Goal: Task Accomplishment & Management: Use online tool/utility

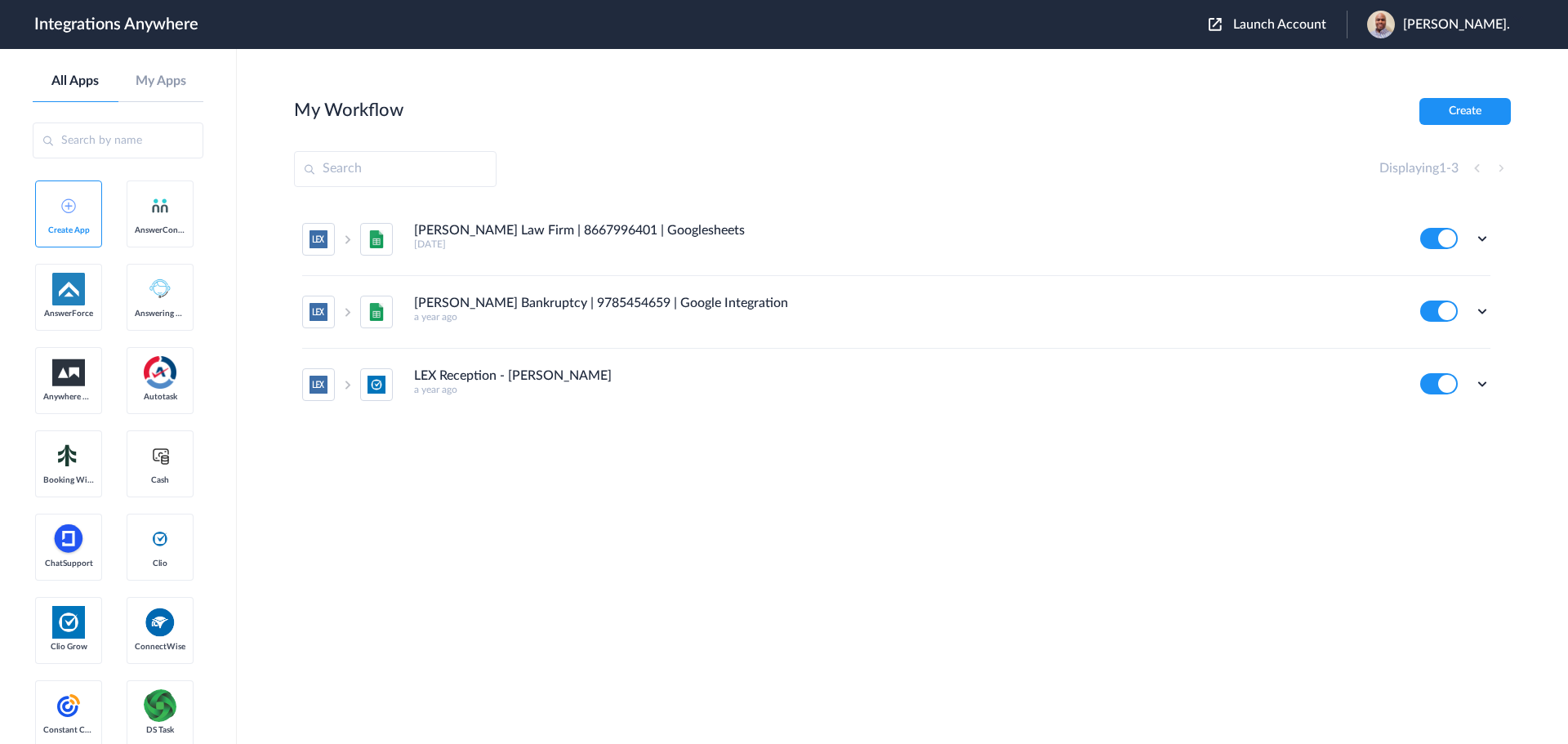
click at [1267, 25] on span "Launch Account" at bounding box center [1279, 25] width 93 height 13
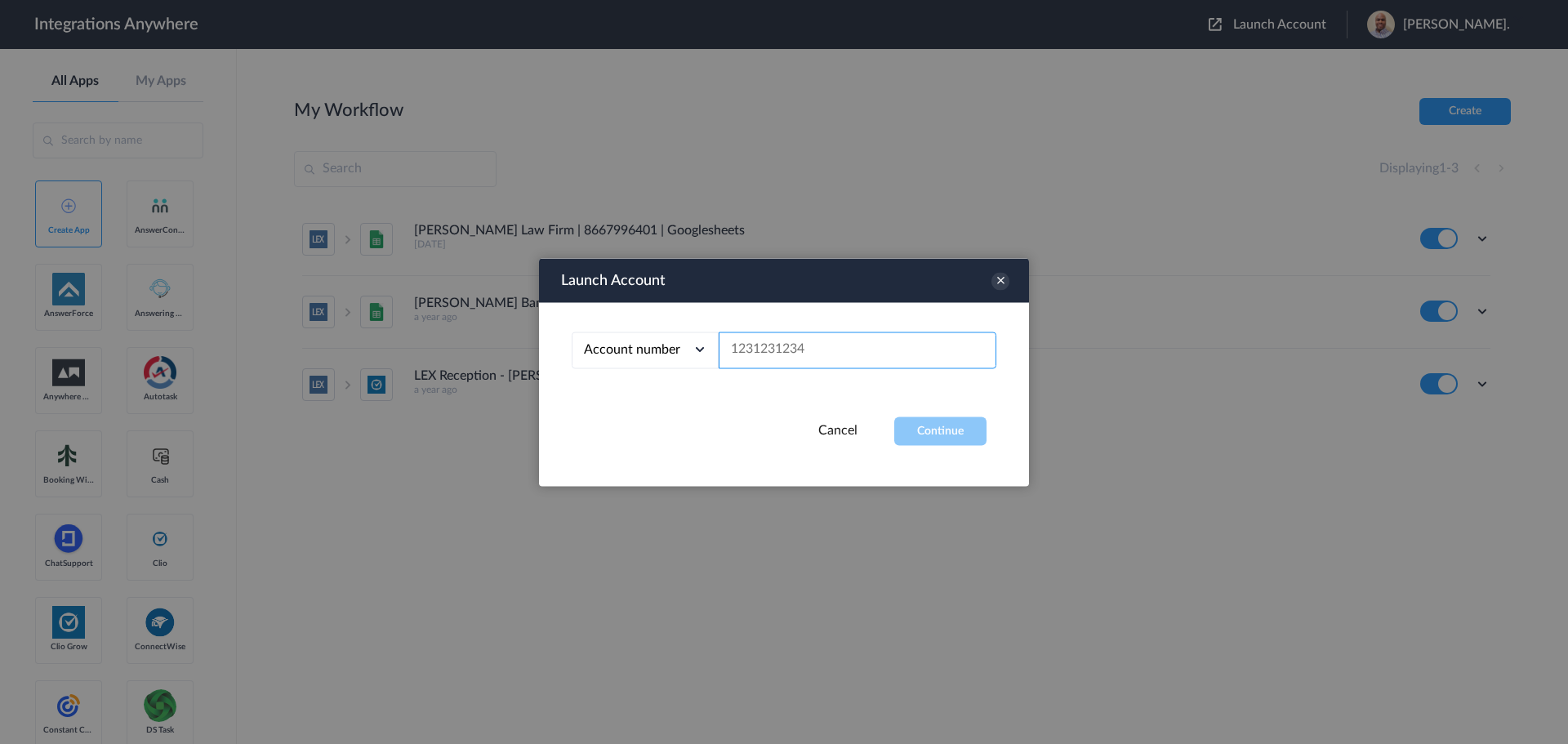
click at [809, 346] on input "text" at bounding box center [857, 350] width 277 height 37
paste input "7044126982"
type input "7044126982"
click at [962, 437] on button "Continue" at bounding box center [940, 430] width 92 height 29
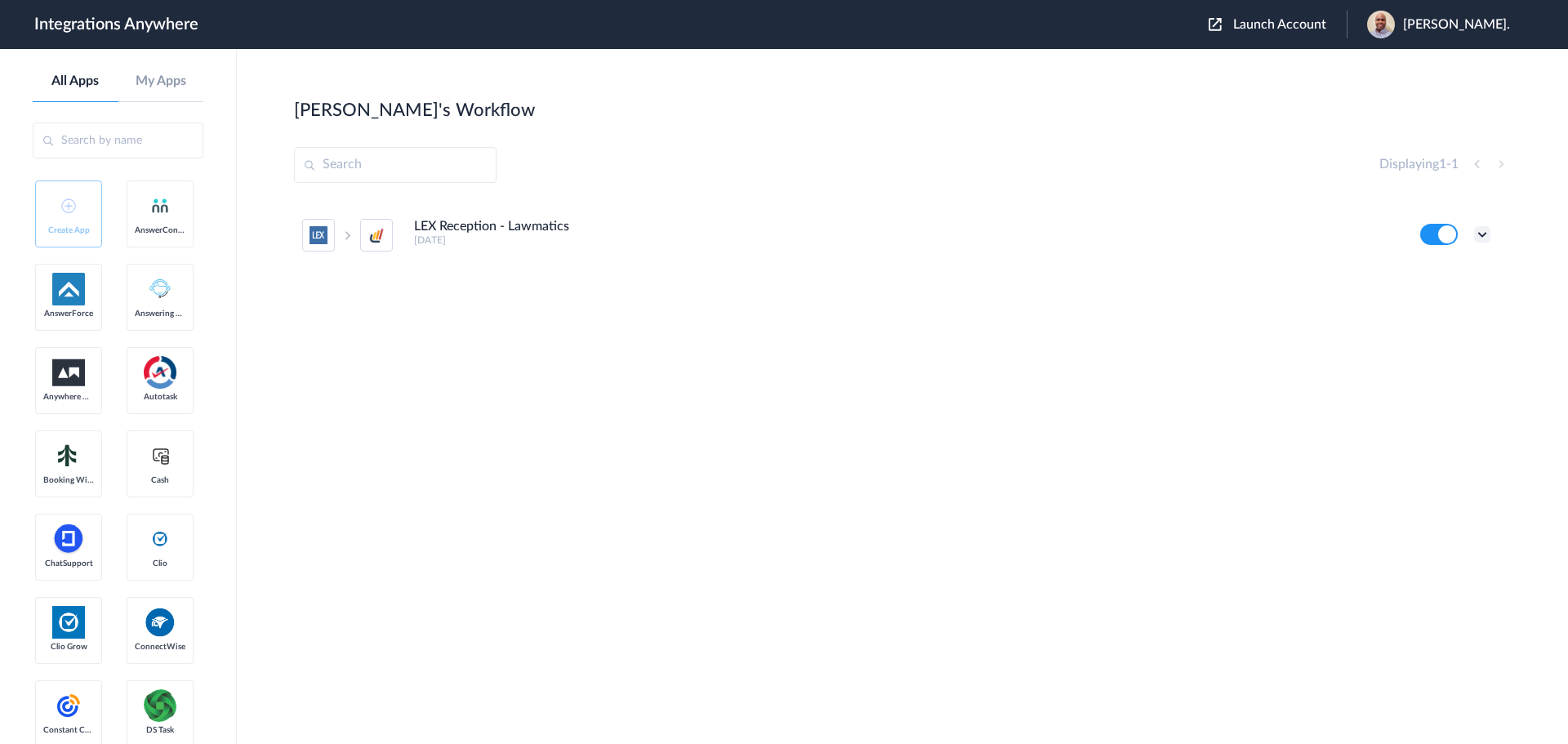
click at [1483, 232] on icon at bounding box center [1482, 235] width 16 height 16
click at [1432, 299] on link "Task history" at bounding box center [1435, 302] width 78 height 12
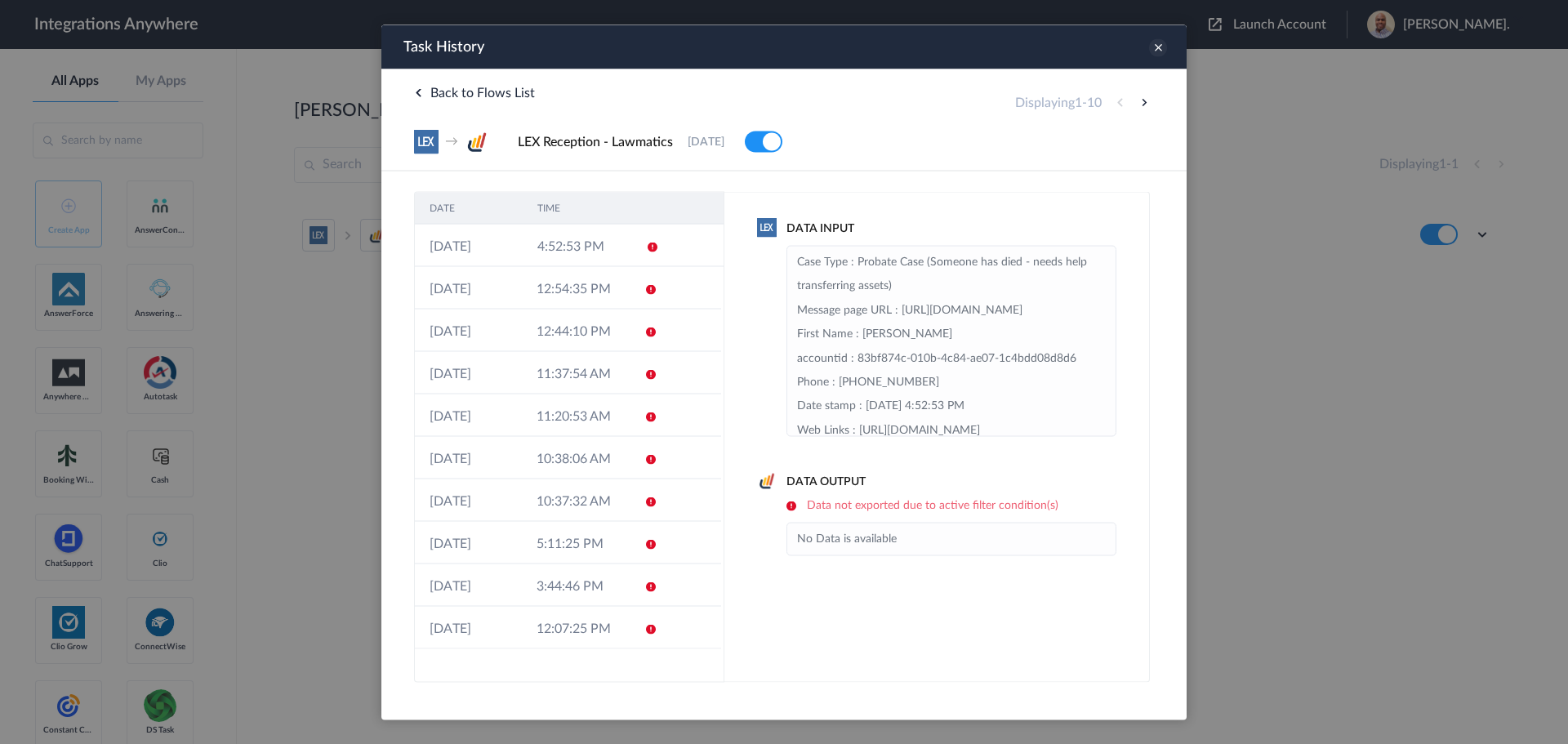
click at [1157, 48] on icon at bounding box center [1158, 48] width 18 height 18
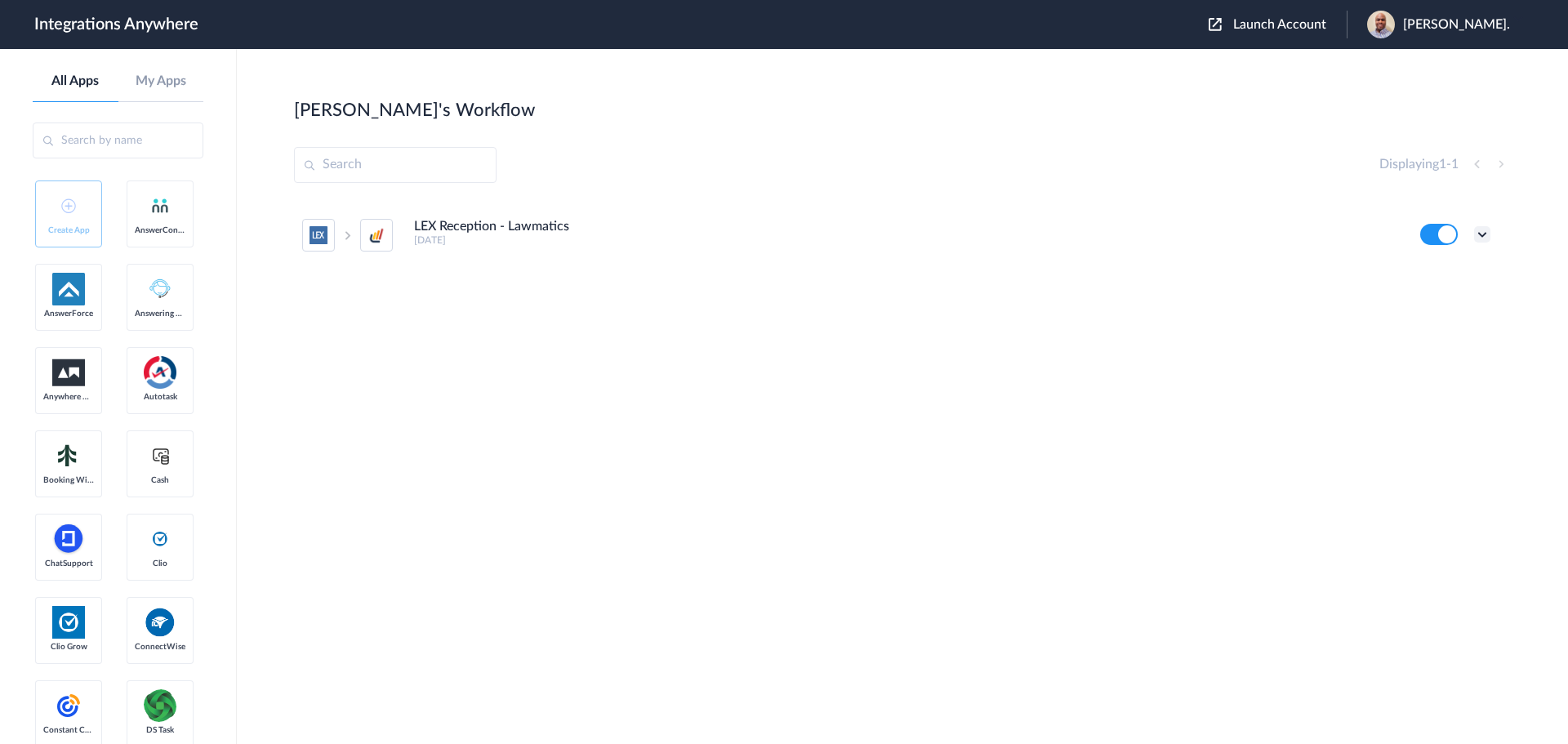
click at [1485, 233] on icon at bounding box center [1482, 235] width 16 height 16
click at [1447, 266] on li "Edit" at bounding box center [1437, 272] width 106 height 30
click at [1482, 235] on icon at bounding box center [1482, 235] width 16 height 16
click at [1424, 296] on link "Task history" at bounding box center [1435, 302] width 78 height 12
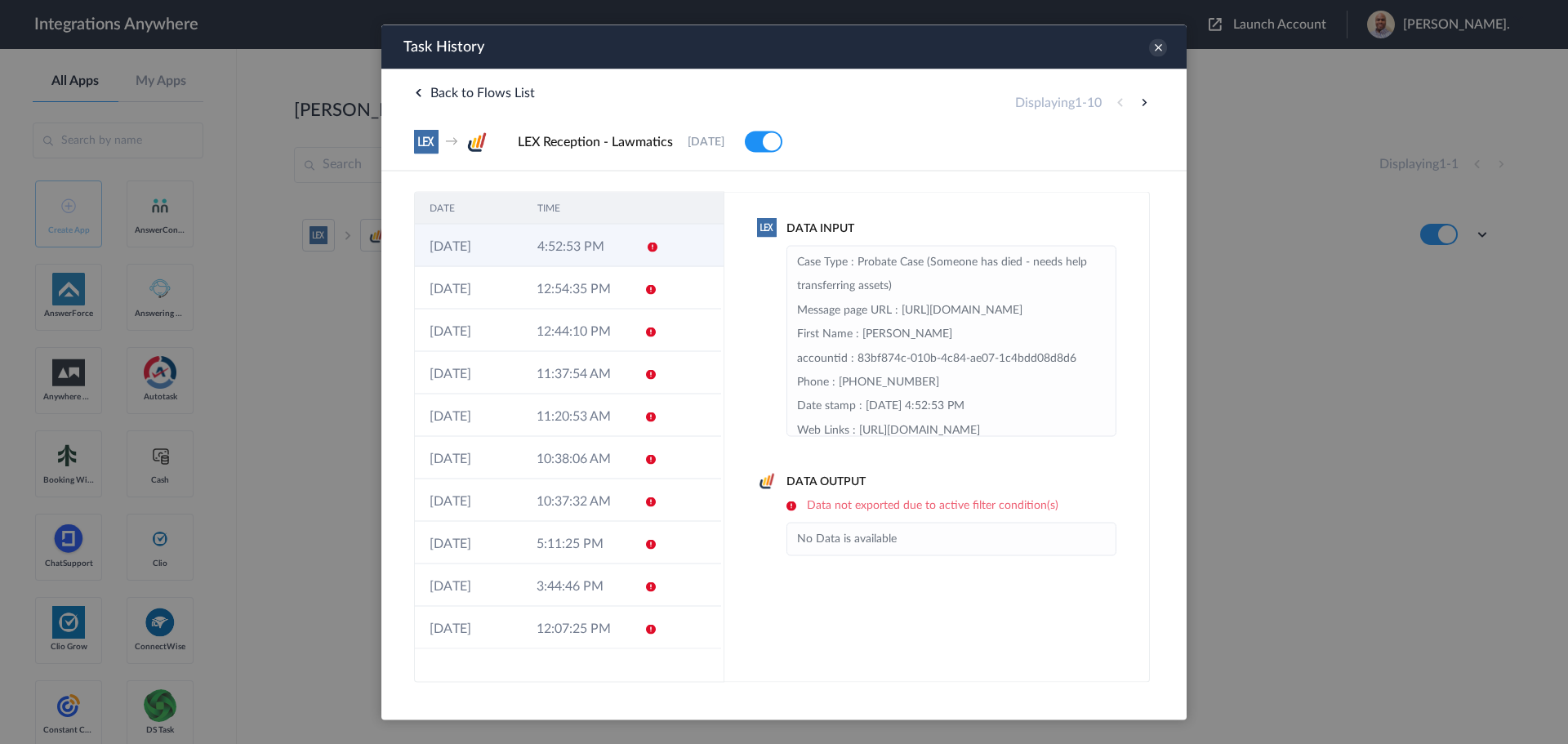
click at [564, 257] on td "4:52:53 PM" at bounding box center [576, 245] width 108 height 43
click at [570, 249] on td "4:52:53 PM" at bounding box center [575, 245] width 107 height 43
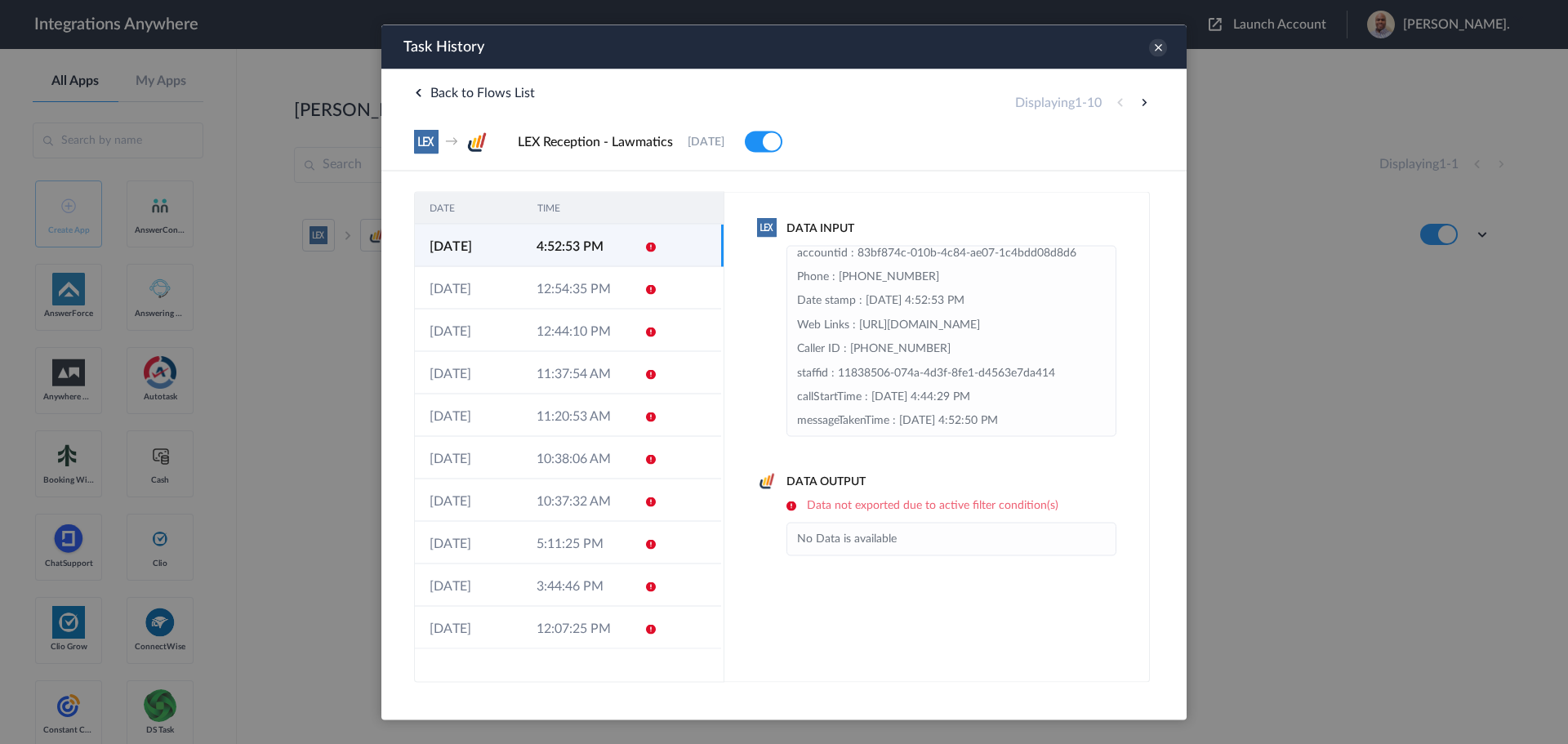
scroll to position [97, 0]
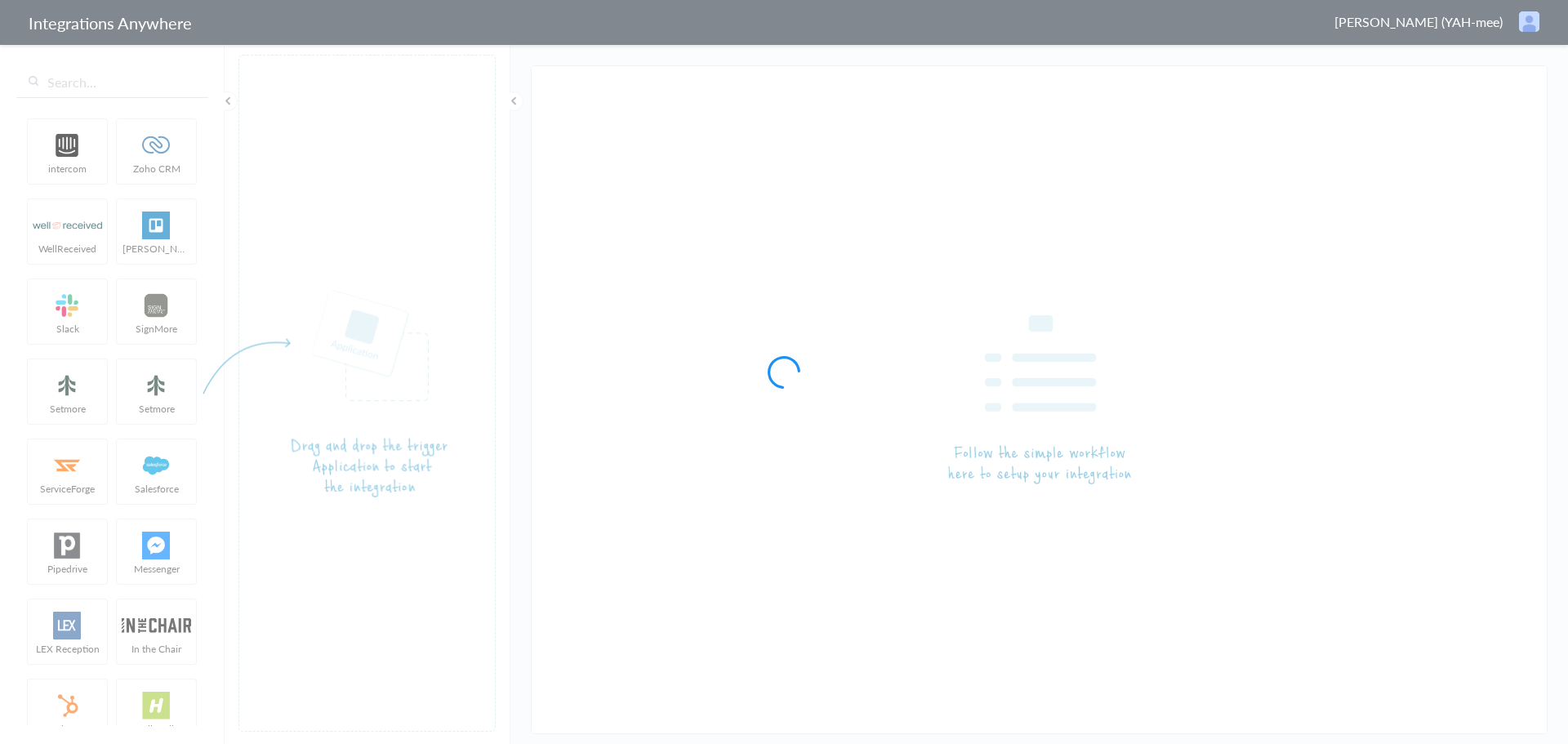
type input "LEX Reception - Lawmatics"
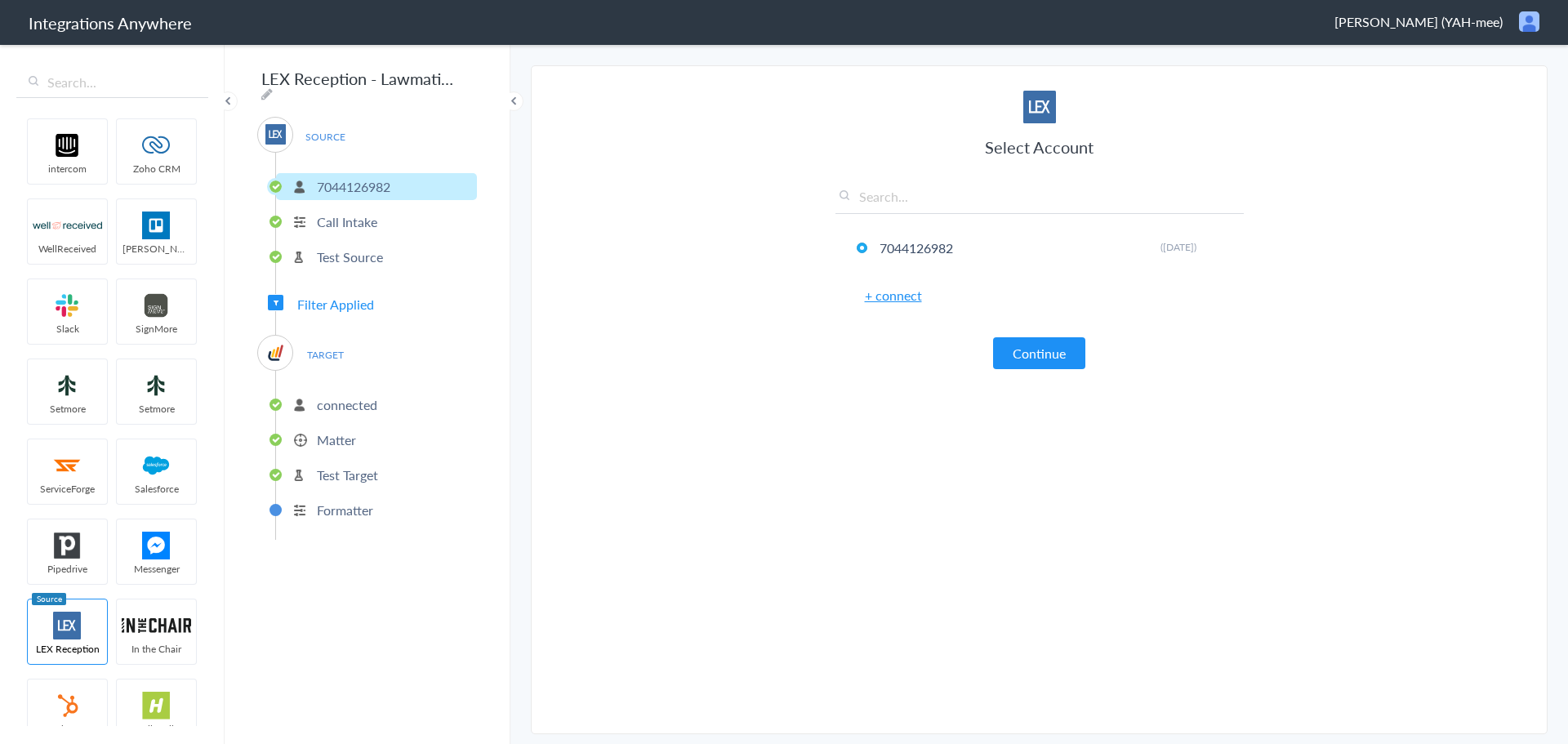
click at [346, 303] on span "Filter Applied" at bounding box center [335, 304] width 77 height 19
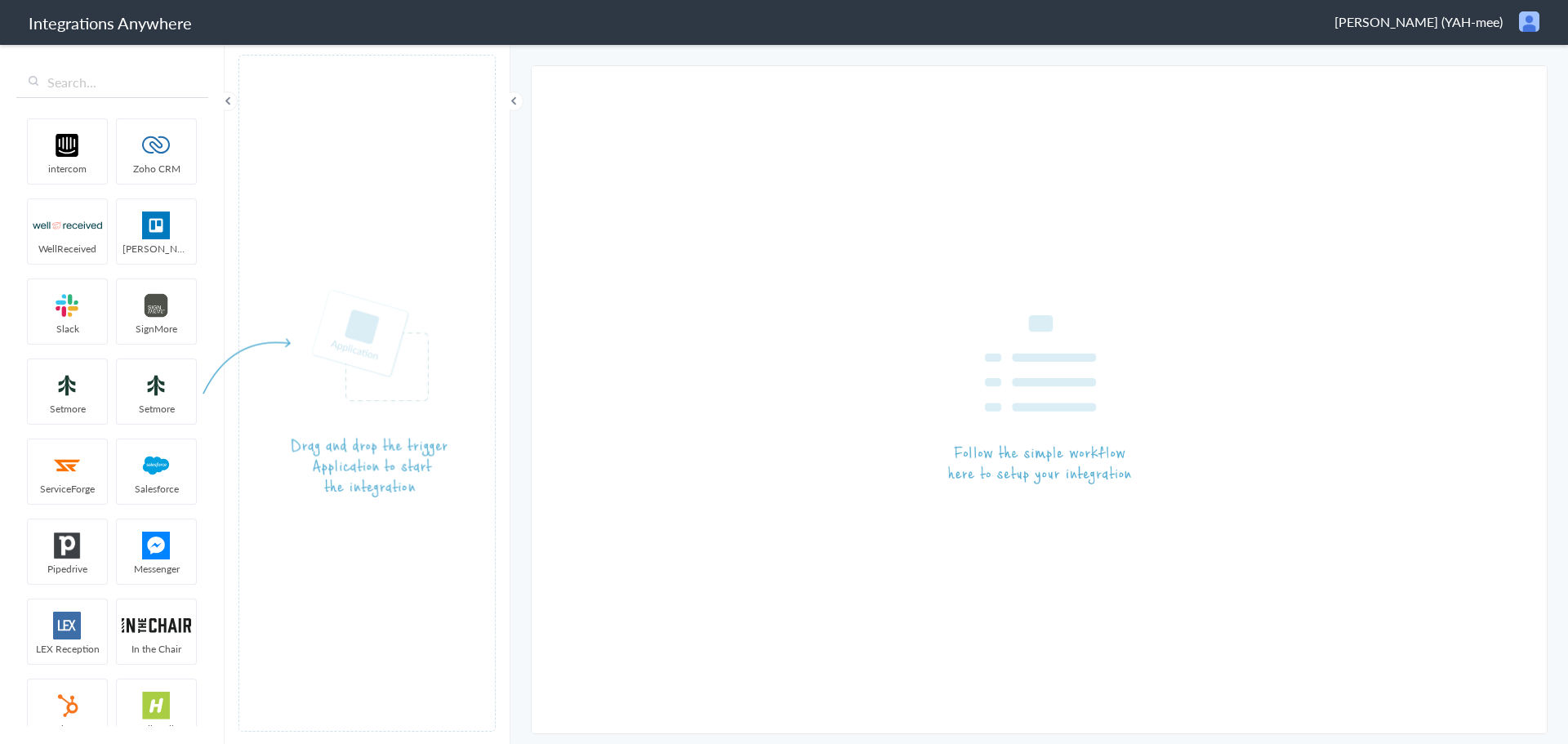
click at [1392, 26] on span "Yamileth Echegoyen (YAH-mee)" at bounding box center [1418, 21] width 168 height 19
click at [1485, 62] on li "Logout" at bounding box center [1494, 60] width 113 height 25
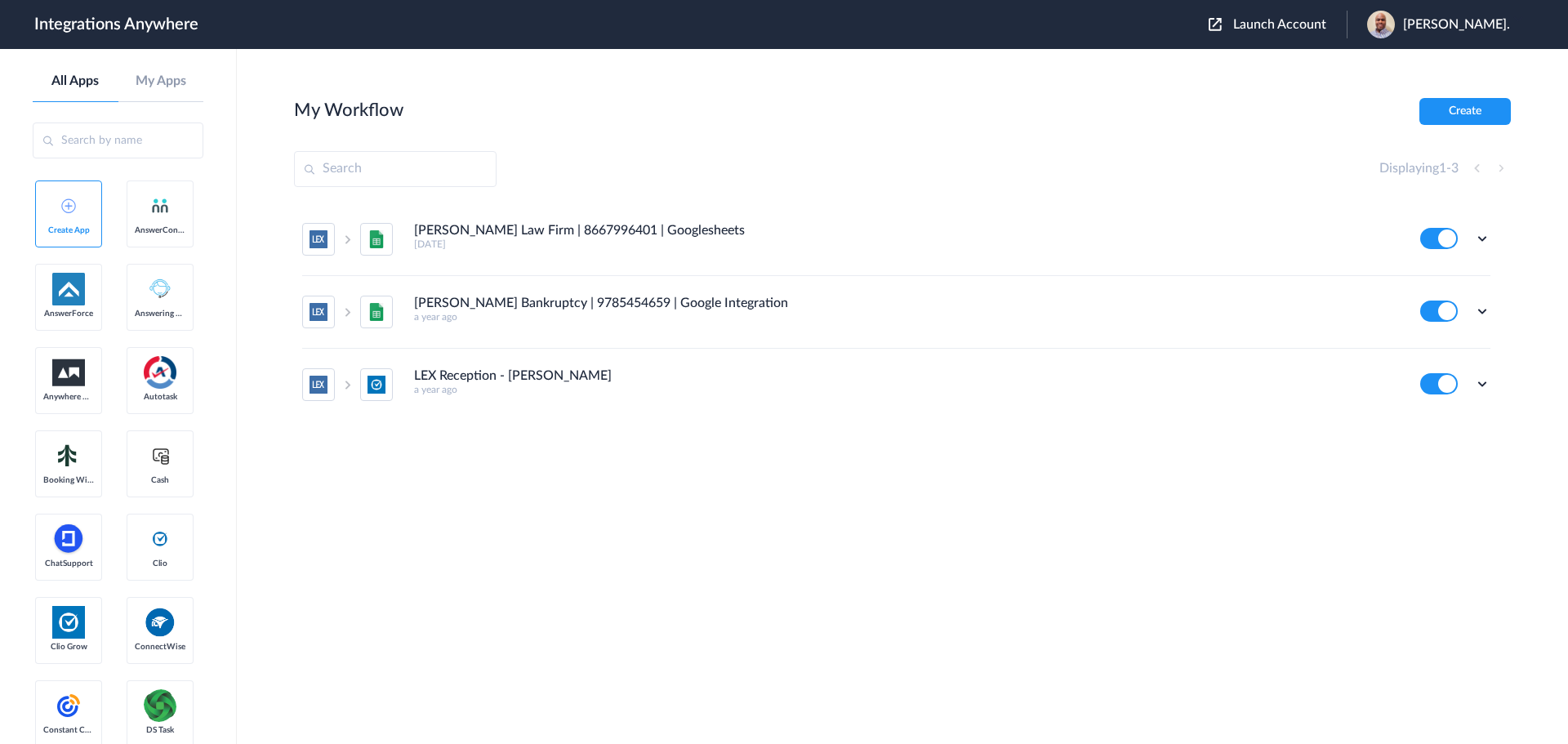
click at [1281, 20] on span "Launch Account" at bounding box center [1279, 25] width 93 height 13
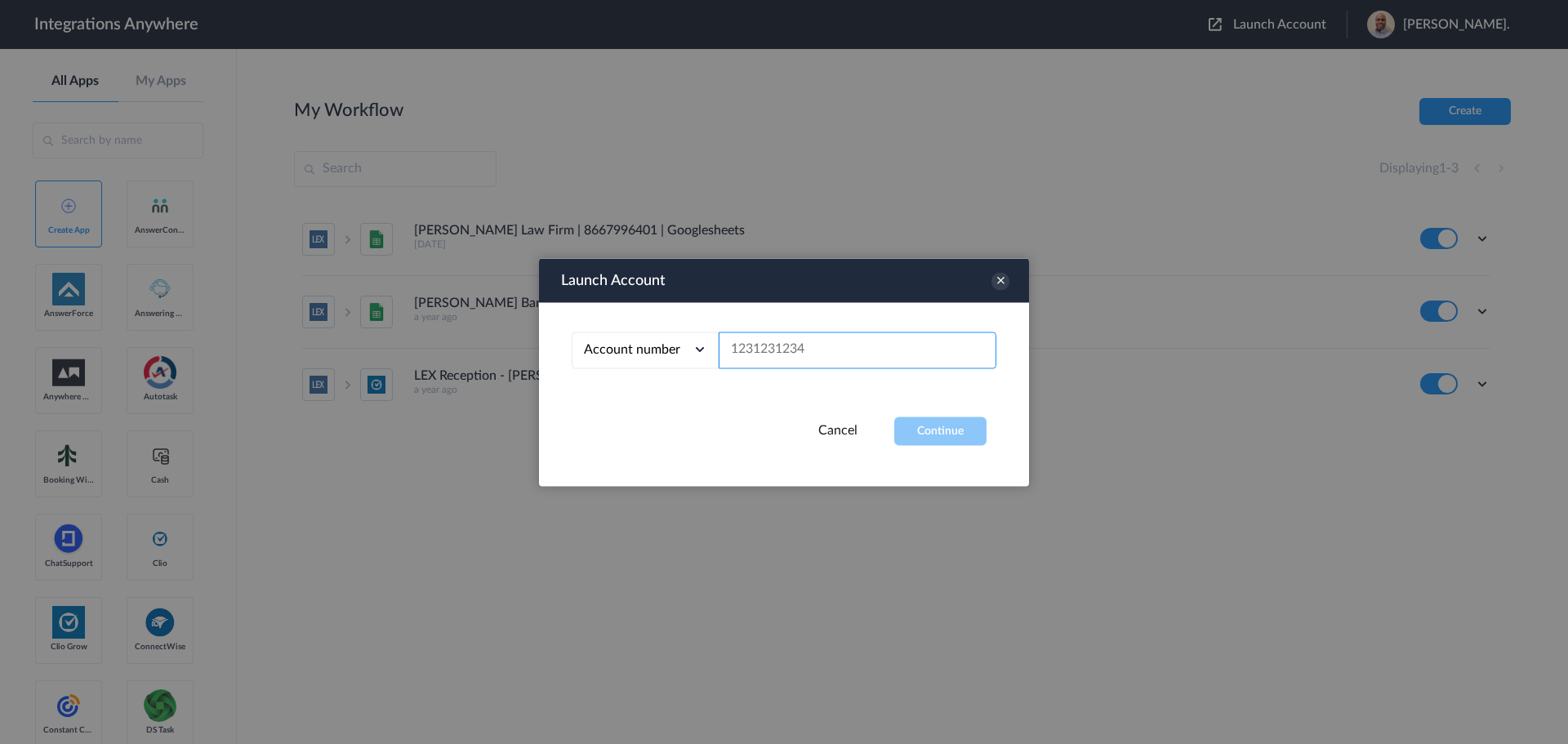
paste input "7044126982"
type input "7044126982"
click at [938, 432] on button "Continue" at bounding box center [940, 430] width 92 height 29
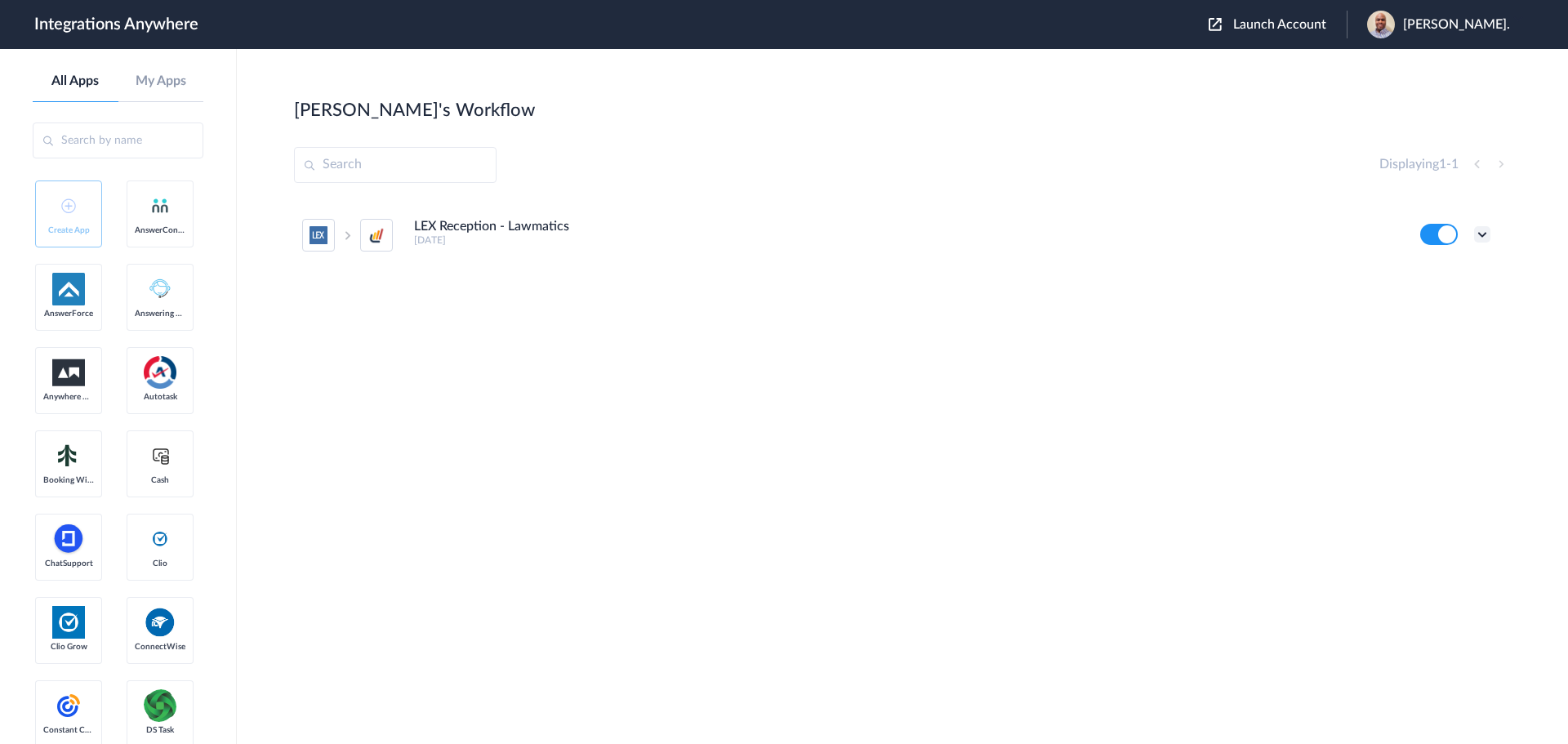
click at [1485, 233] on icon at bounding box center [1482, 235] width 16 height 16
click at [1450, 279] on li "Edit" at bounding box center [1437, 272] width 106 height 30
click at [1286, 20] on span "Launch Account" at bounding box center [1279, 25] width 93 height 13
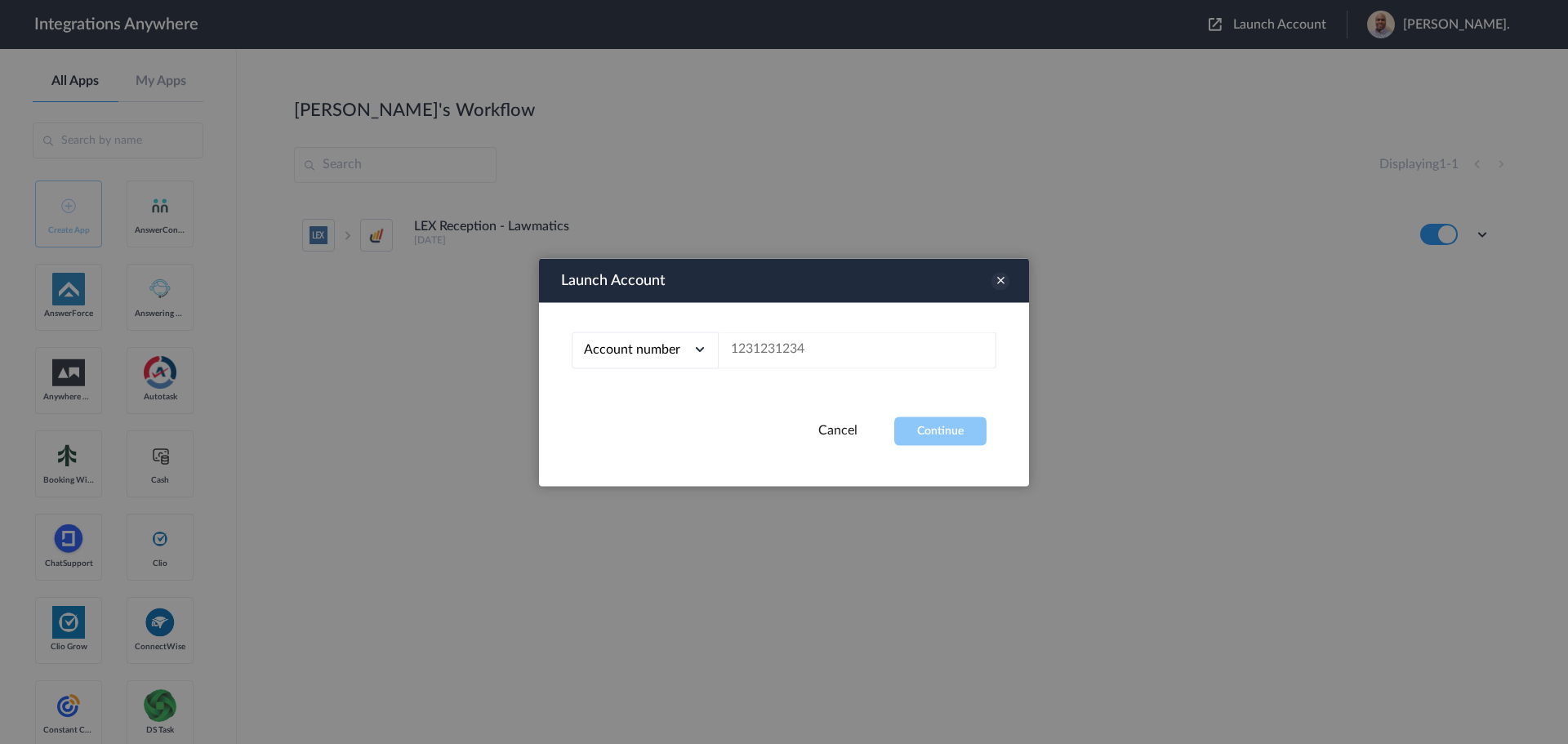
click at [1004, 275] on icon at bounding box center [1001, 281] width 18 height 18
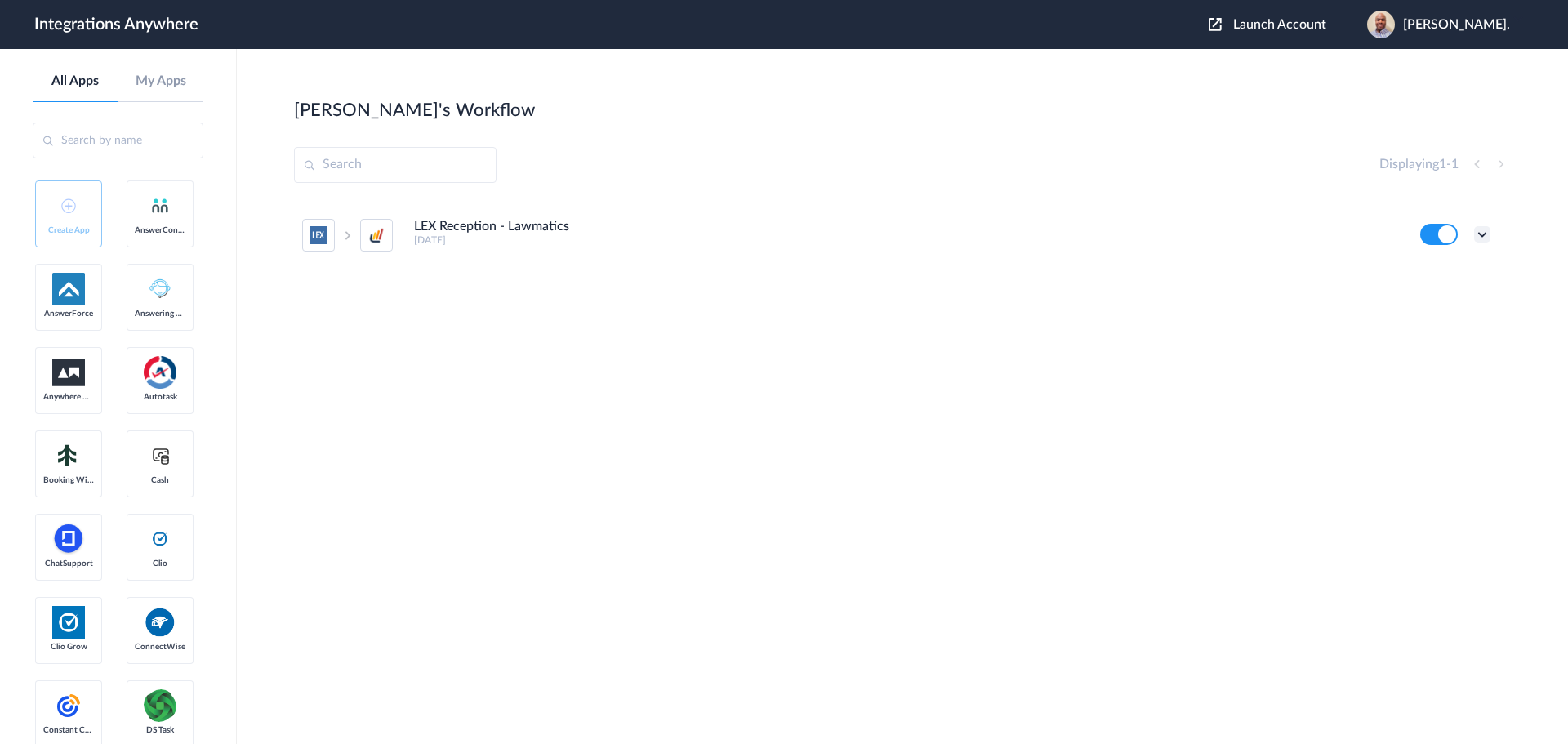
click at [1486, 234] on icon at bounding box center [1482, 235] width 16 height 16
click at [1435, 272] on li "Edit" at bounding box center [1437, 272] width 106 height 30
click at [1487, 235] on icon at bounding box center [1482, 235] width 16 height 16
click at [1417, 270] on link "Edit" at bounding box center [1417, 272] width 40 height 12
click at [1482, 234] on icon at bounding box center [1482, 235] width 16 height 16
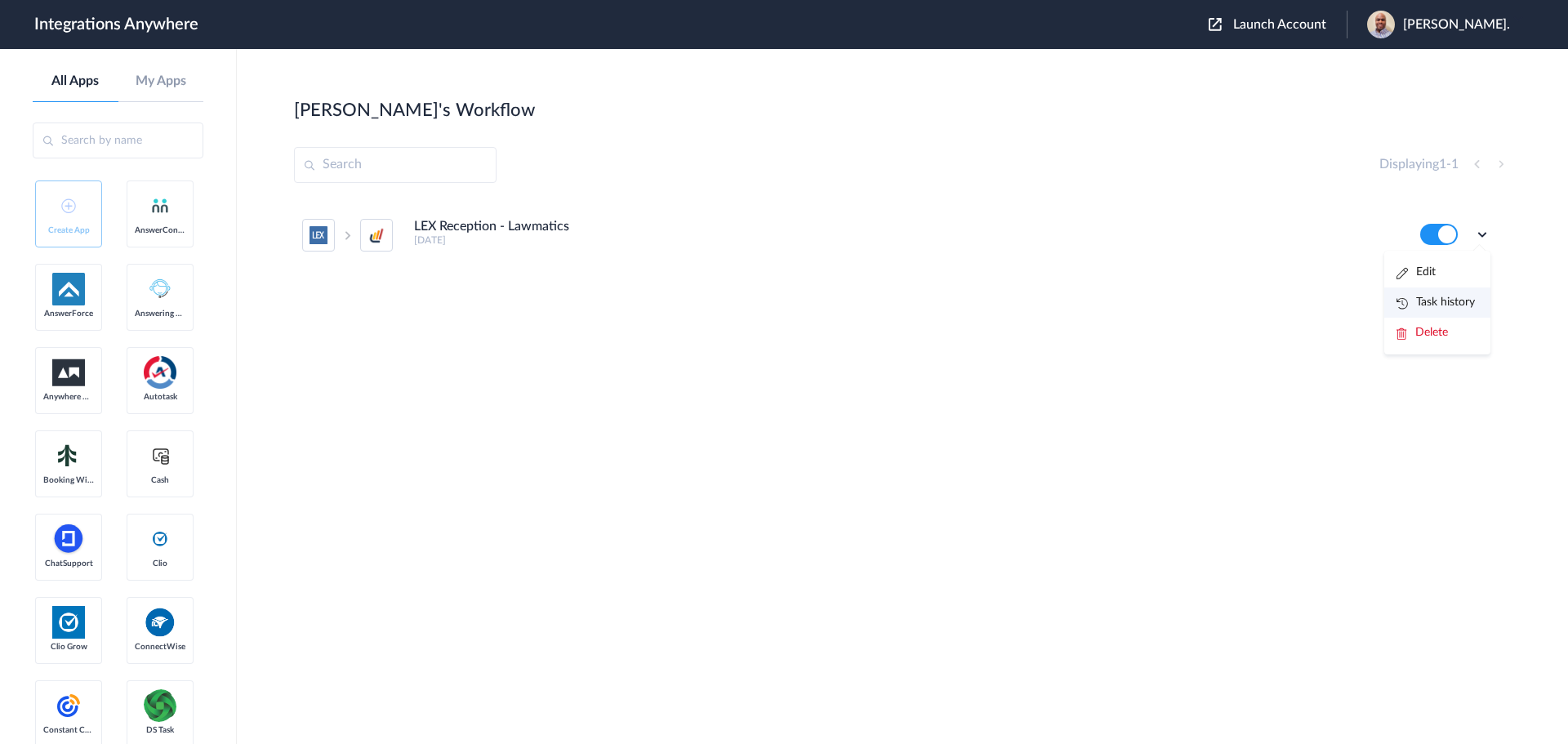
click at [1440, 306] on link "Task history" at bounding box center [1435, 302] width 78 height 12
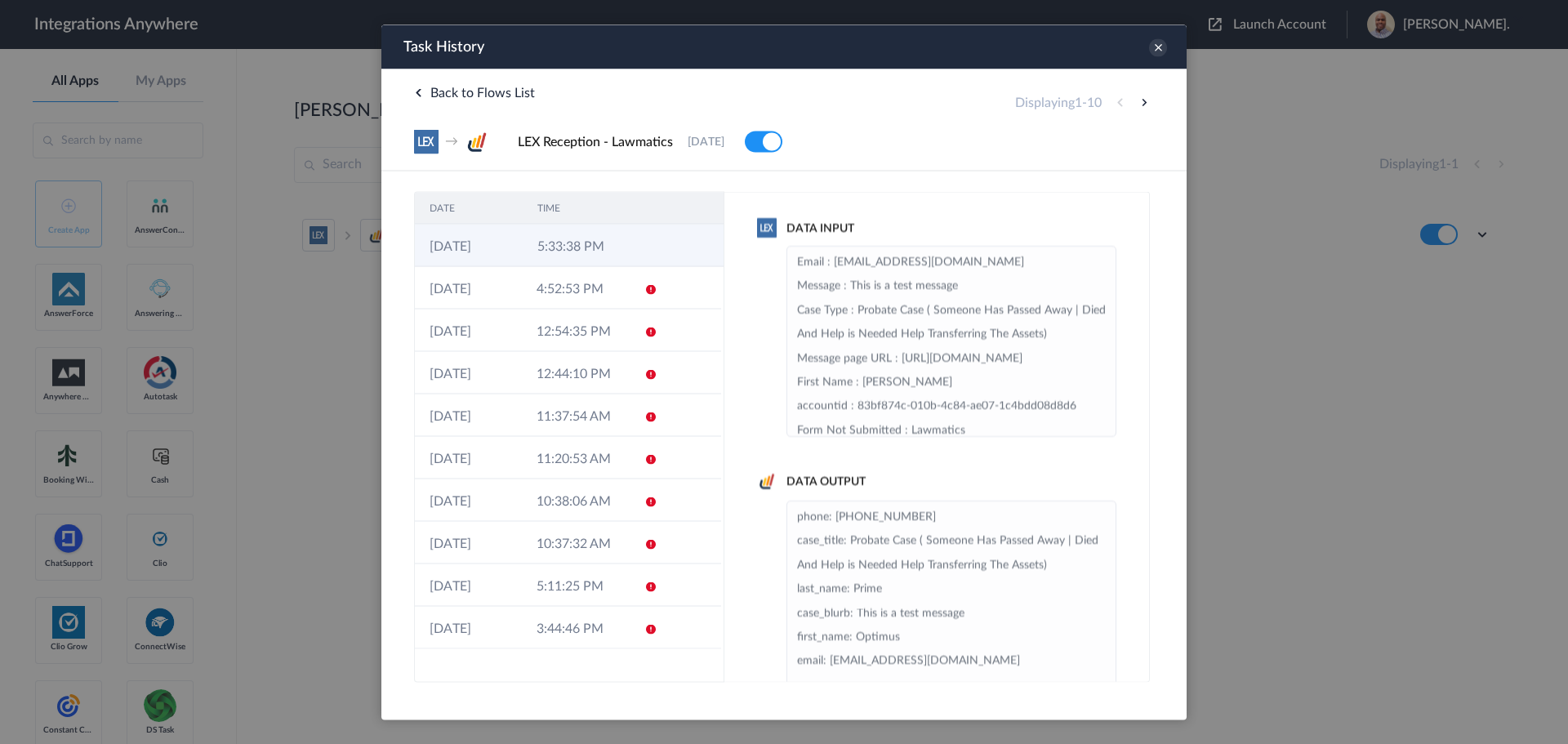
click at [603, 249] on td "5:33:38 PM" at bounding box center [576, 245] width 108 height 43
click at [594, 289] on td "4:52:53 PM" at bounding box center [575, 287] width 107 height 43
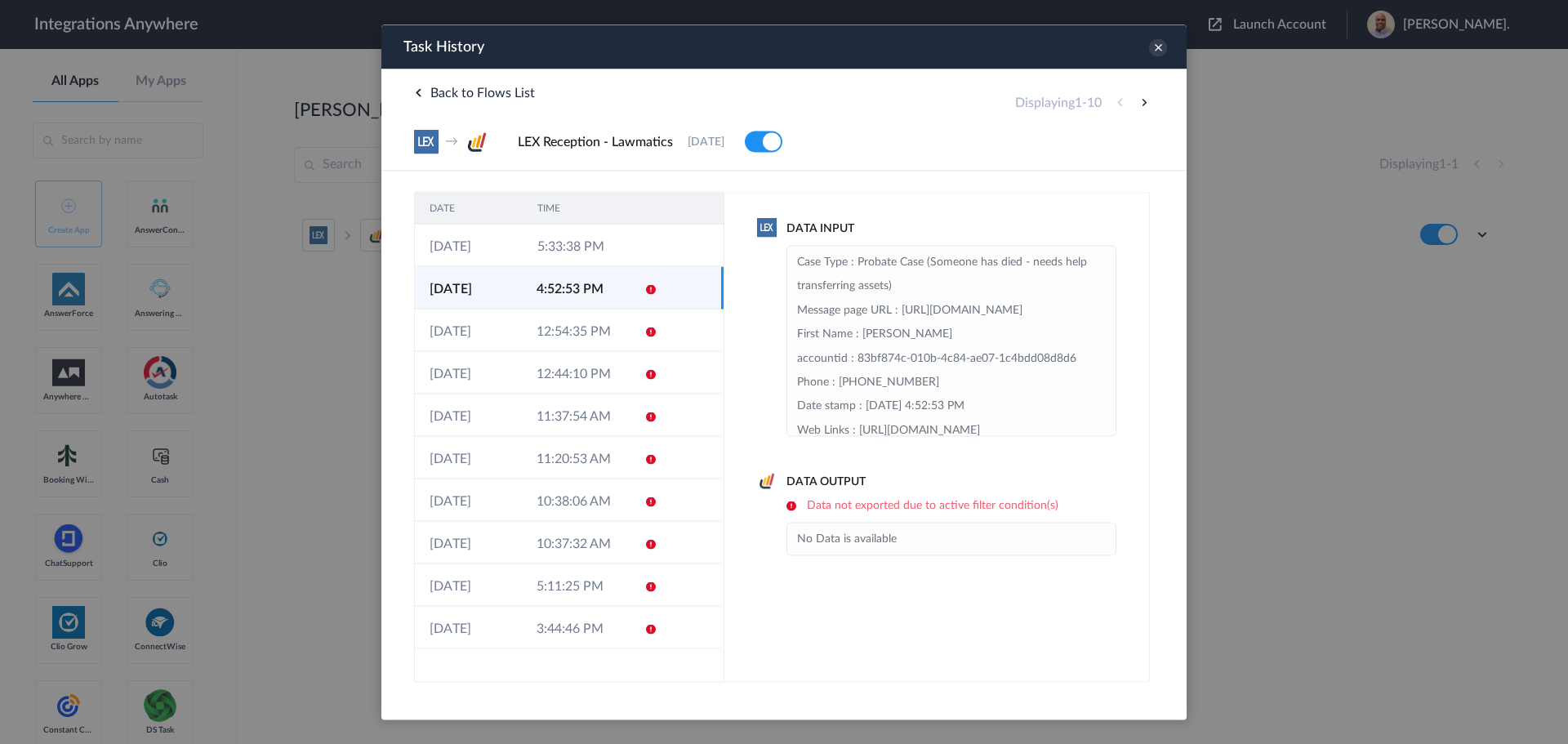
click at [608, 276] on td "4:52:53 PM" at bounding box center [575, 287] width 107 height 43
click at [607, 254] on td "5:33:38 PM" at bounding box center [576, 245] width 108 height 43
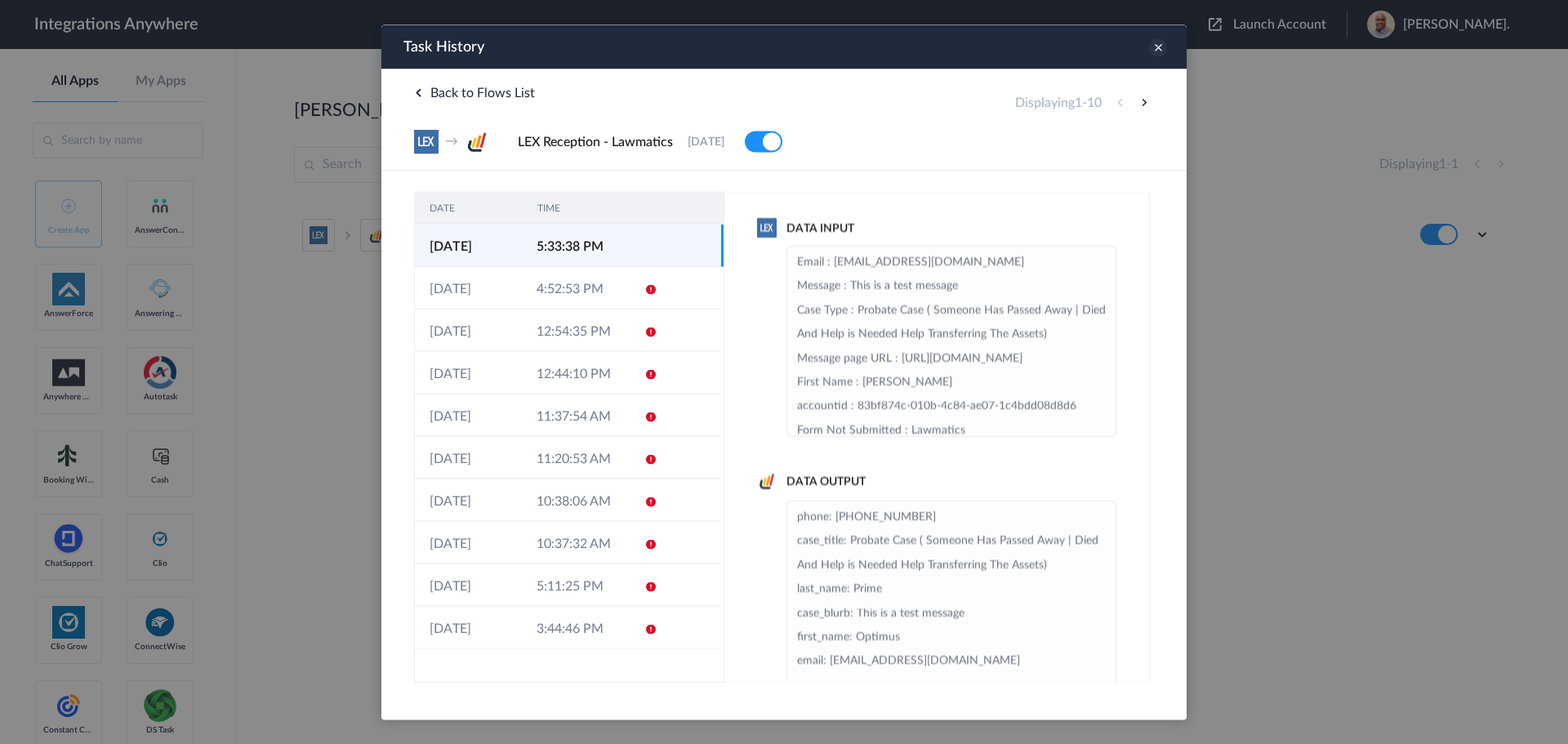
click at [1157, 45] on icon at bounding box center [1158, 48] width 18 height 18
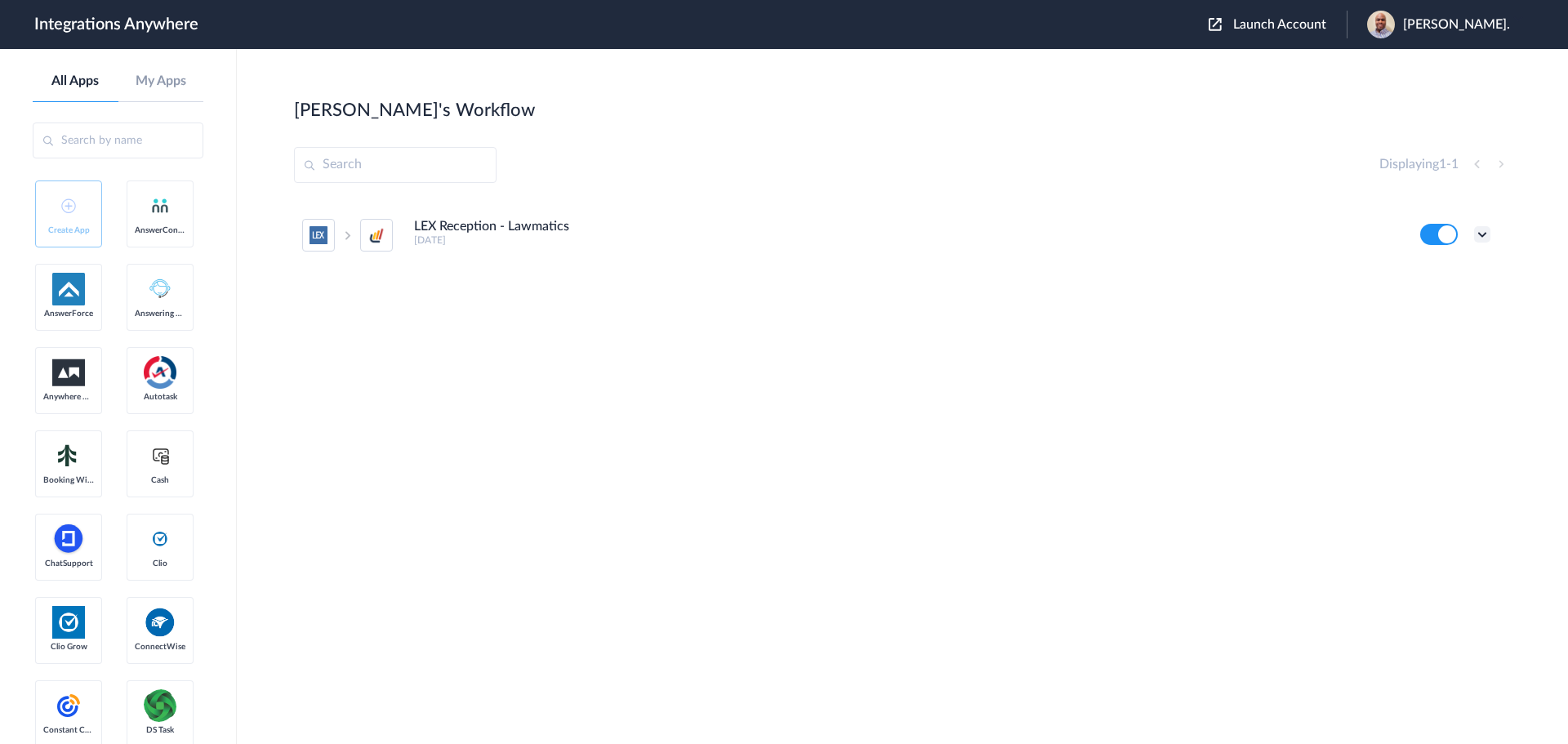
click at [1483, 234] on icon at bounding box center [1482, 235] width 16 height 16
click at [1432, 299] on link "Task history" at bounding box center [1435, 302] width 78 height 12
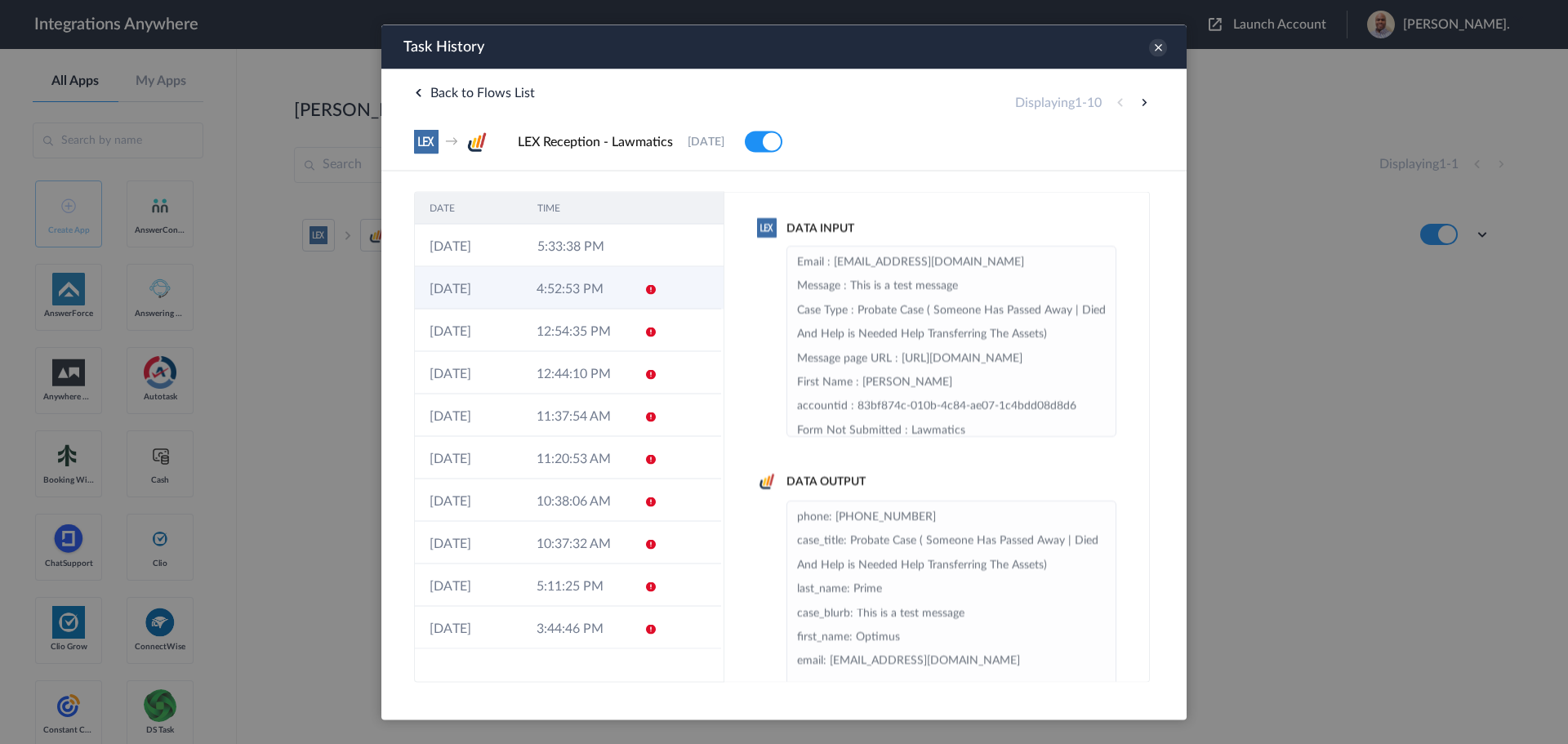
click at [602, 300] on td "4:52:53 PM" at bounding box center [575, 287] width 107 height 43
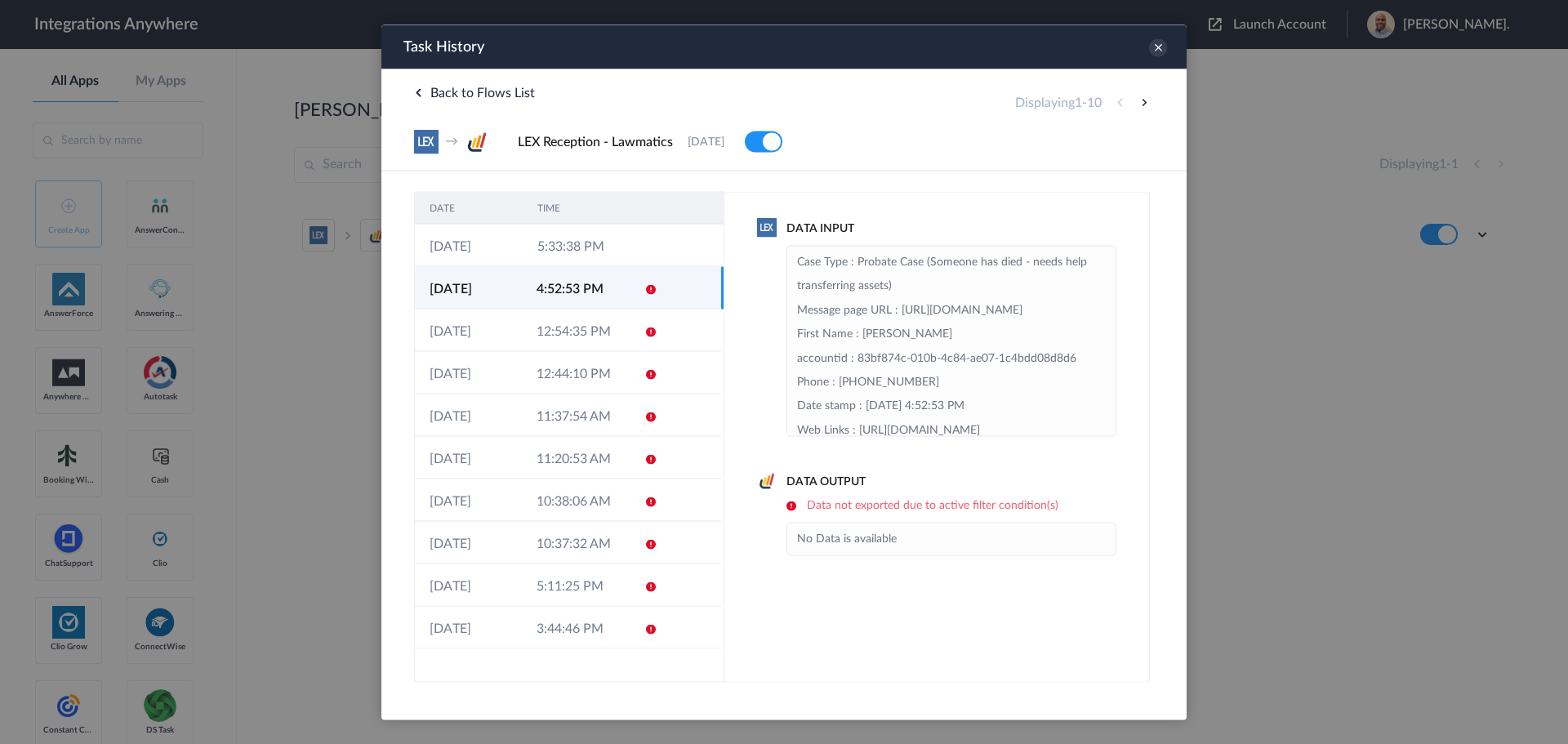
click at [966, 543] on li "No Data is available" at bounding box center [951, 538] width 309 height 24
click at [590, 334] on td "12:54:35 PM" at bounding box center [575, 330] width 107 height 43
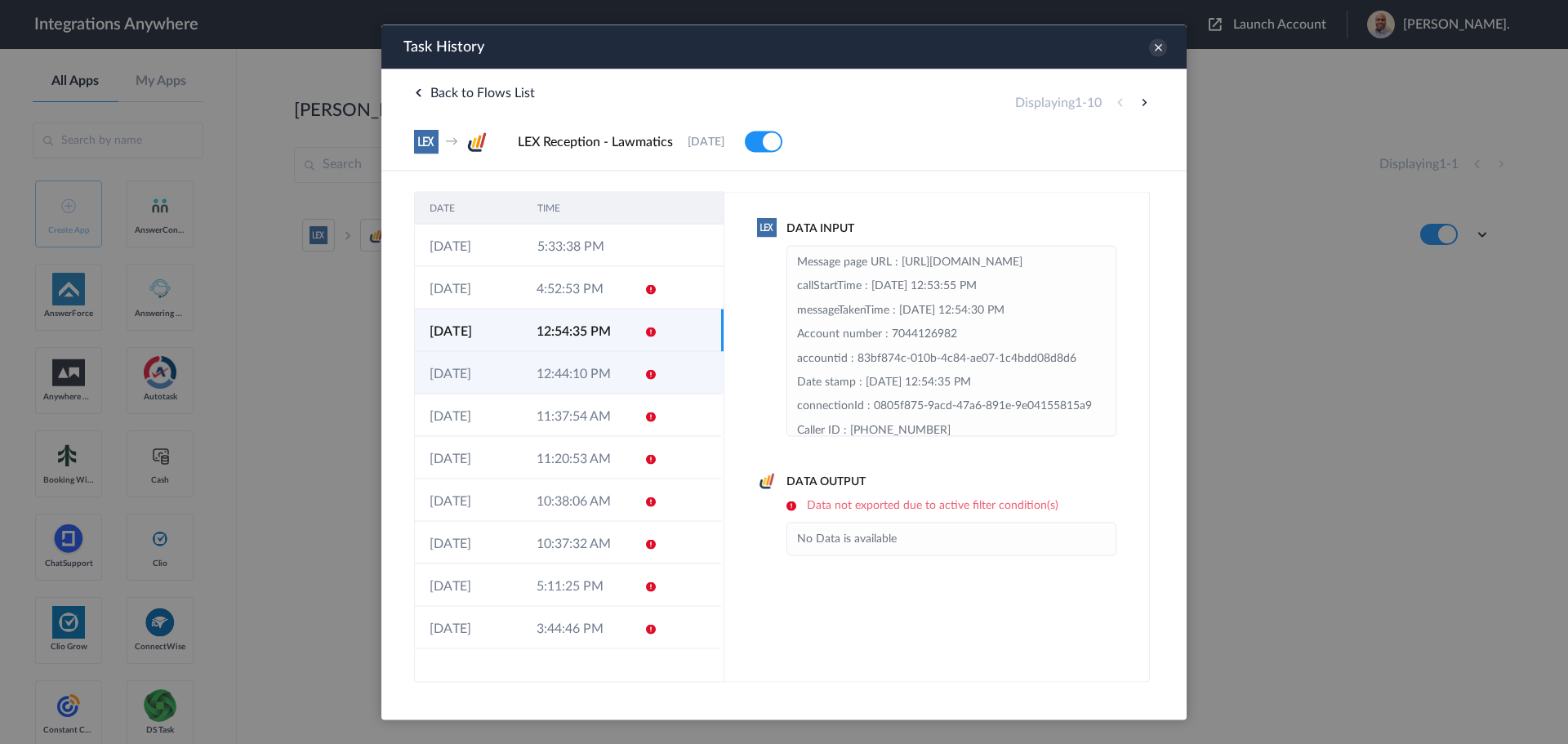
click at [592, 383] on td "12:44:10 PM" at bounding box center [575, 373] width 107 height 43
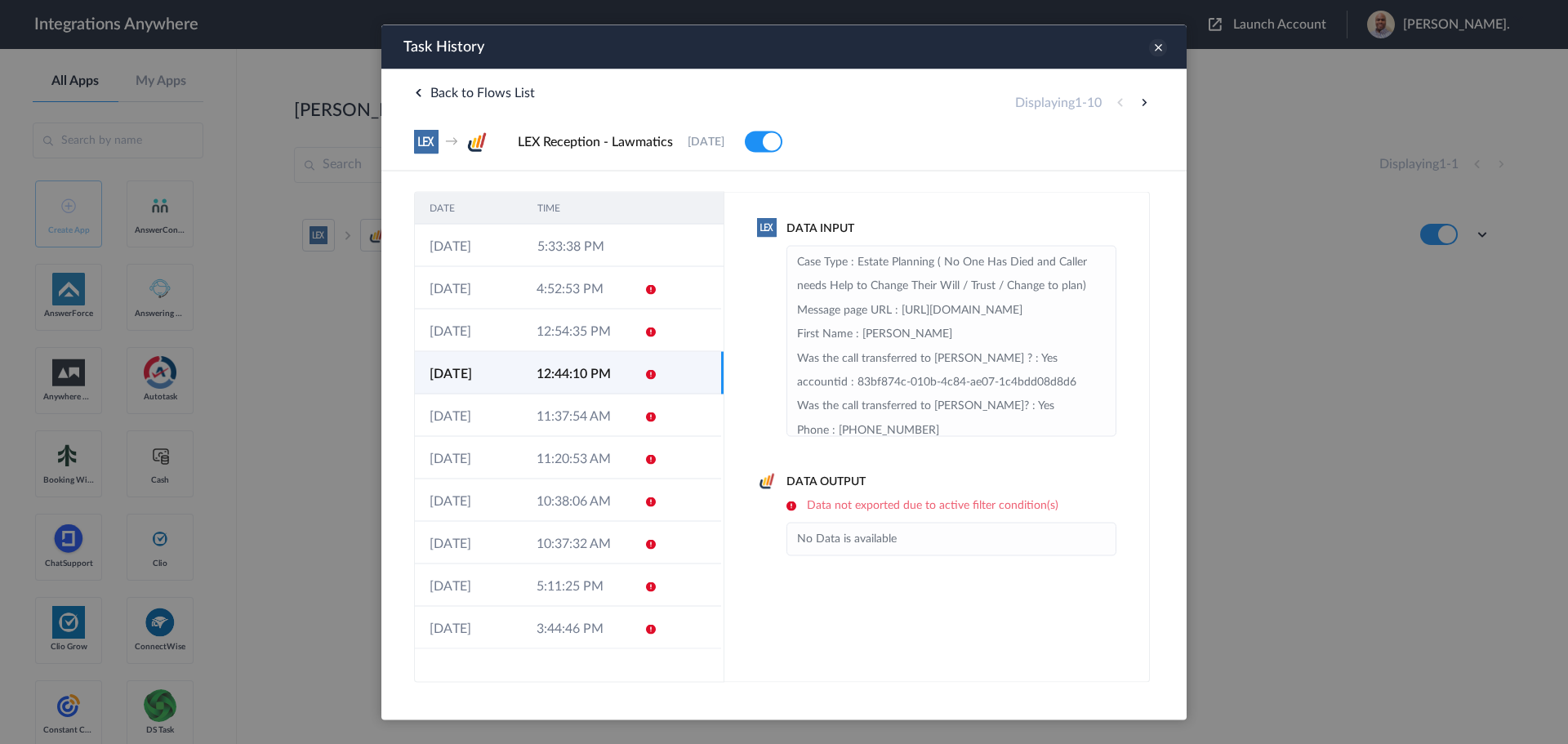
click at [1159, 53] on icon at bounding box center [1158, 48] width 18 height 18
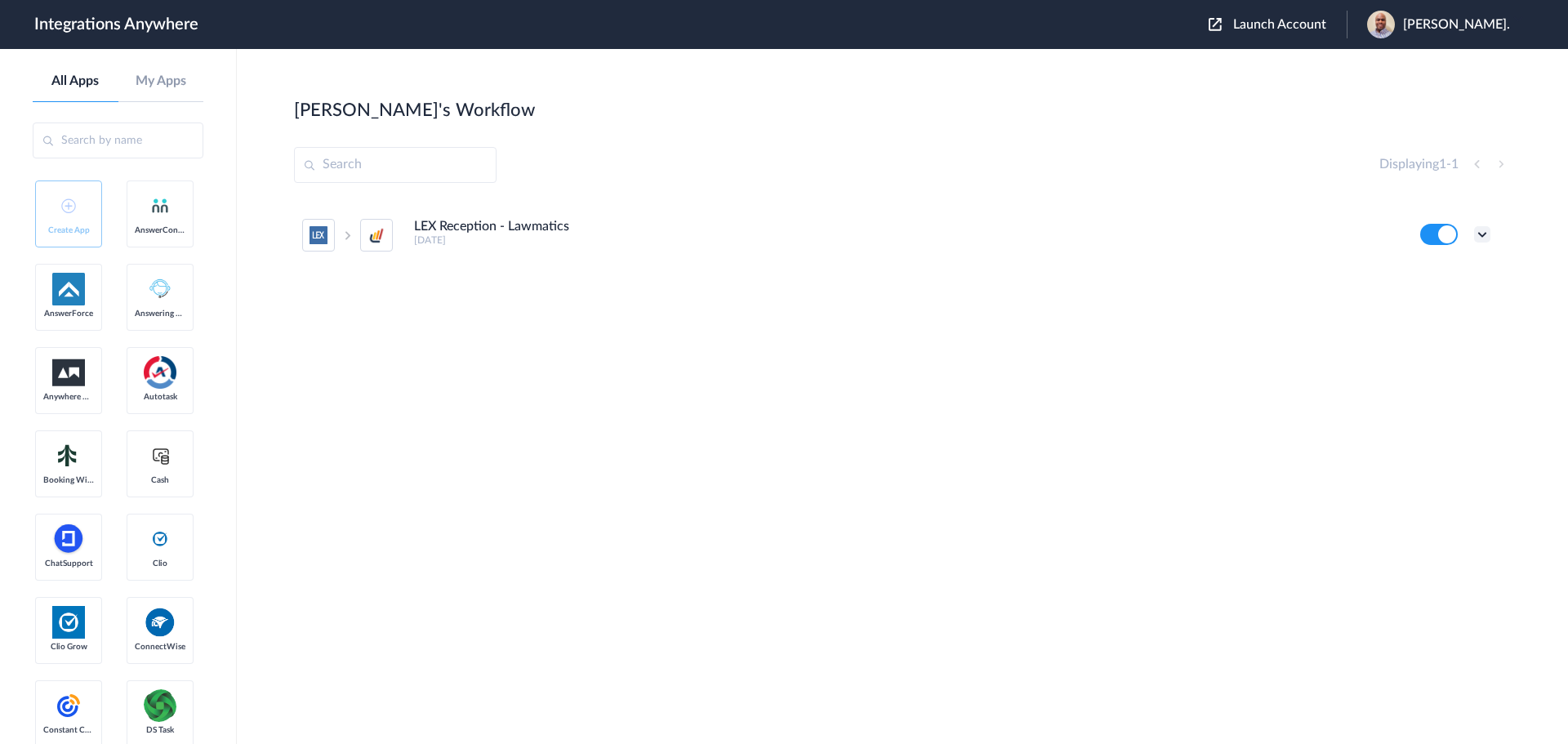
click at [1479, 235] on icon at bounding box center [1482, 235] width 16 height 16
click at [1440, 269] on li "Edit" at bounding box center [1437, 272] width 106 height 30
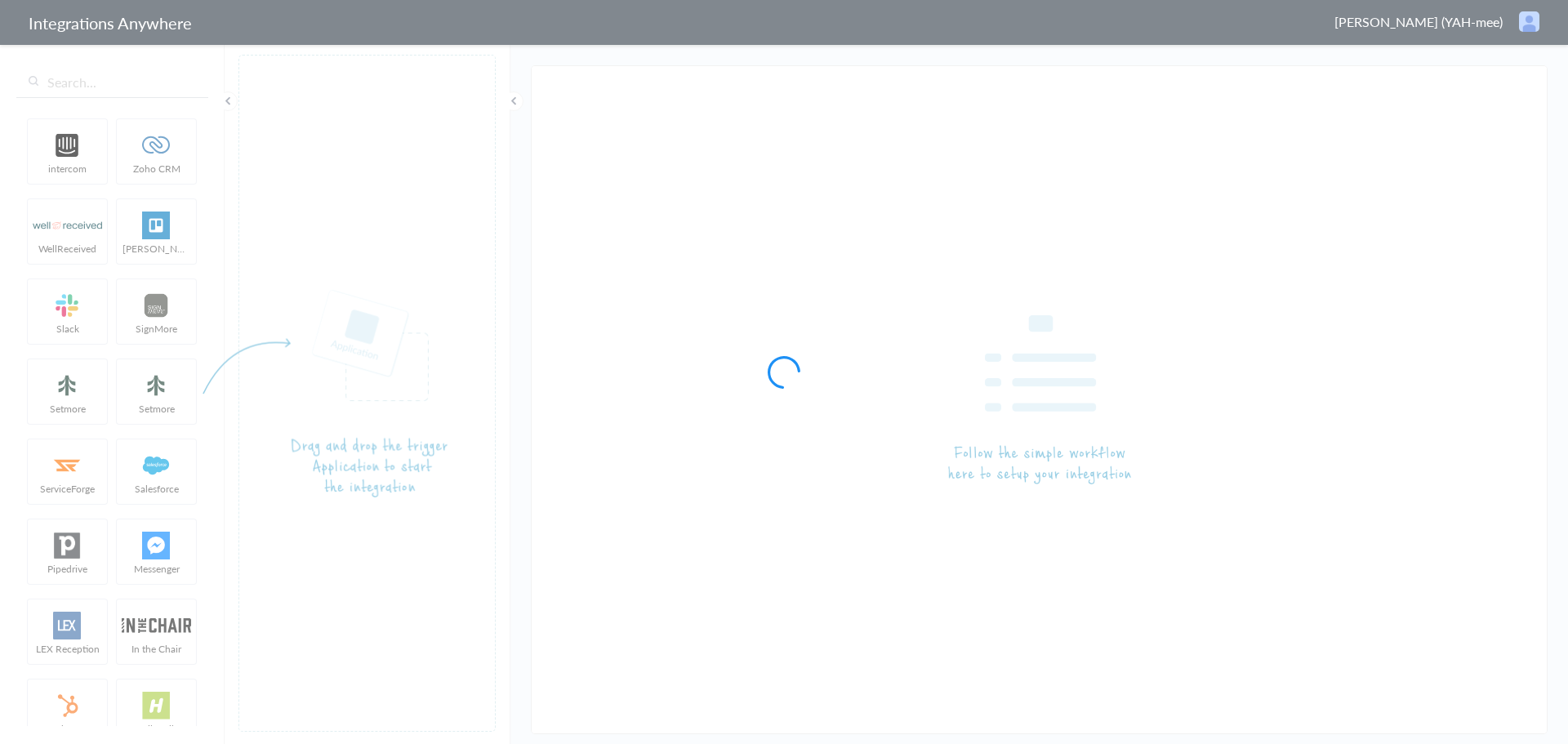
type input "LEX Reception - Lawmatics"
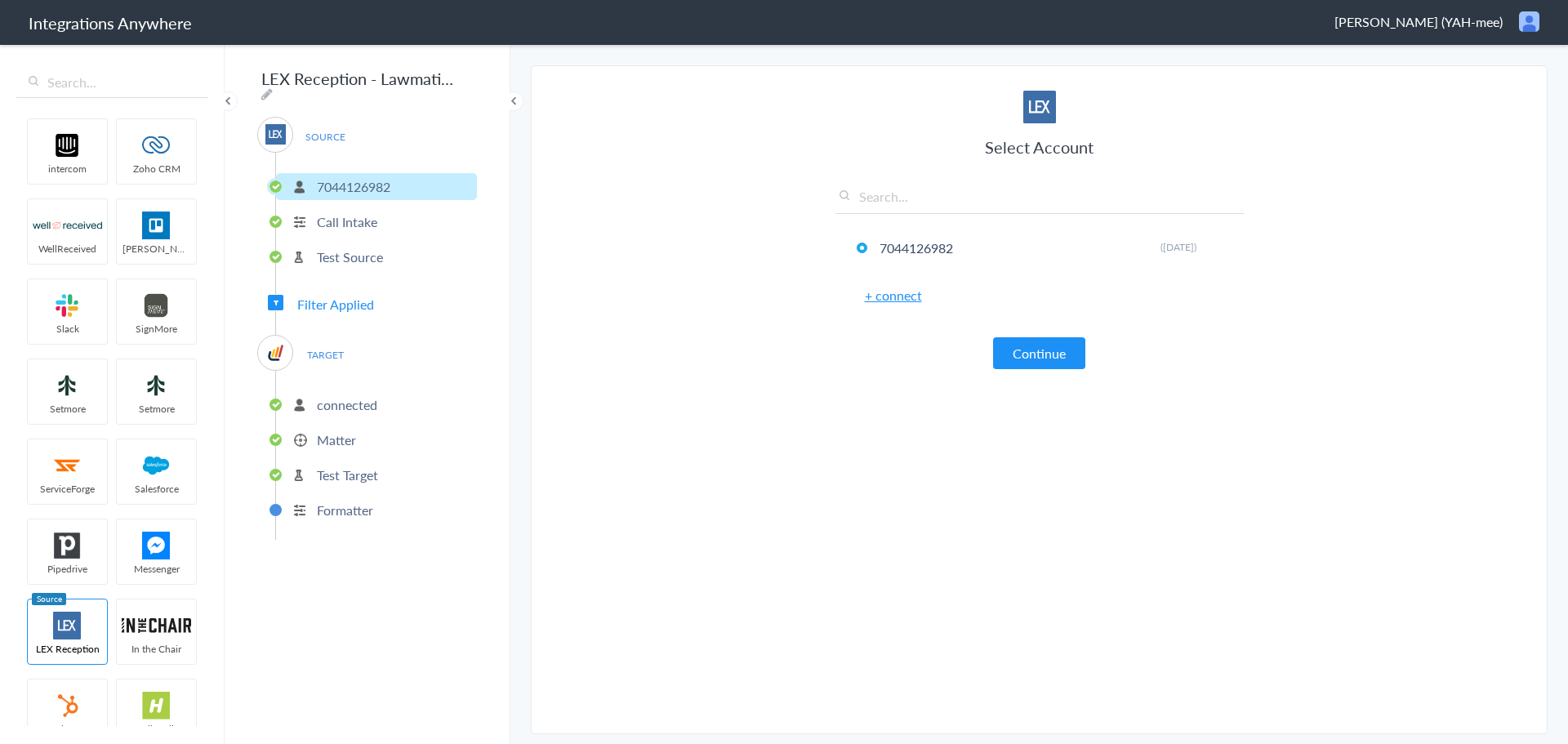
click at [339, 302] on span "Filter Applied" at bounding box center [335, 304] width 77 height 19
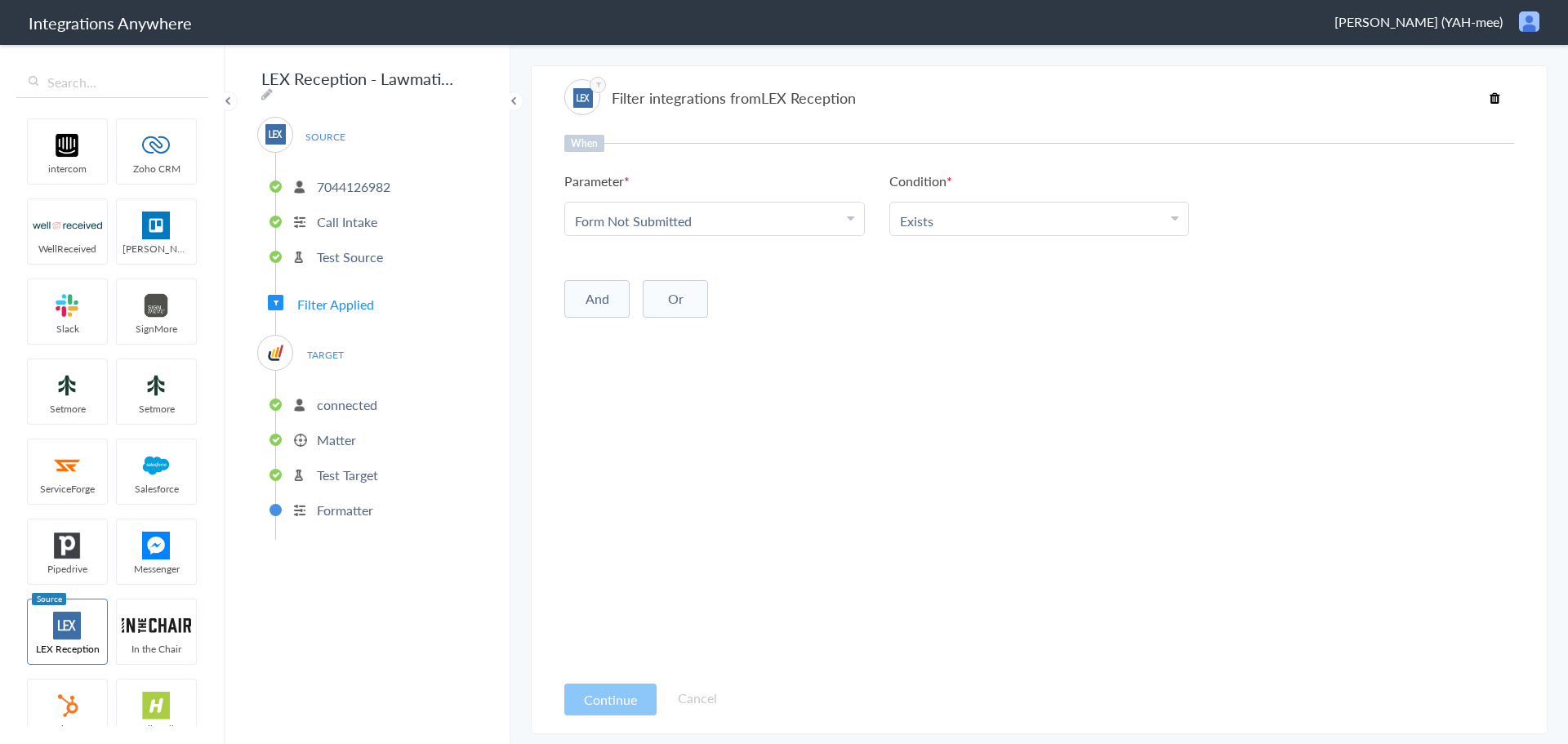
click at [749, 216] on Submitted "Form Not Submitted" at bounding box center [711, 221] width 272 height 19
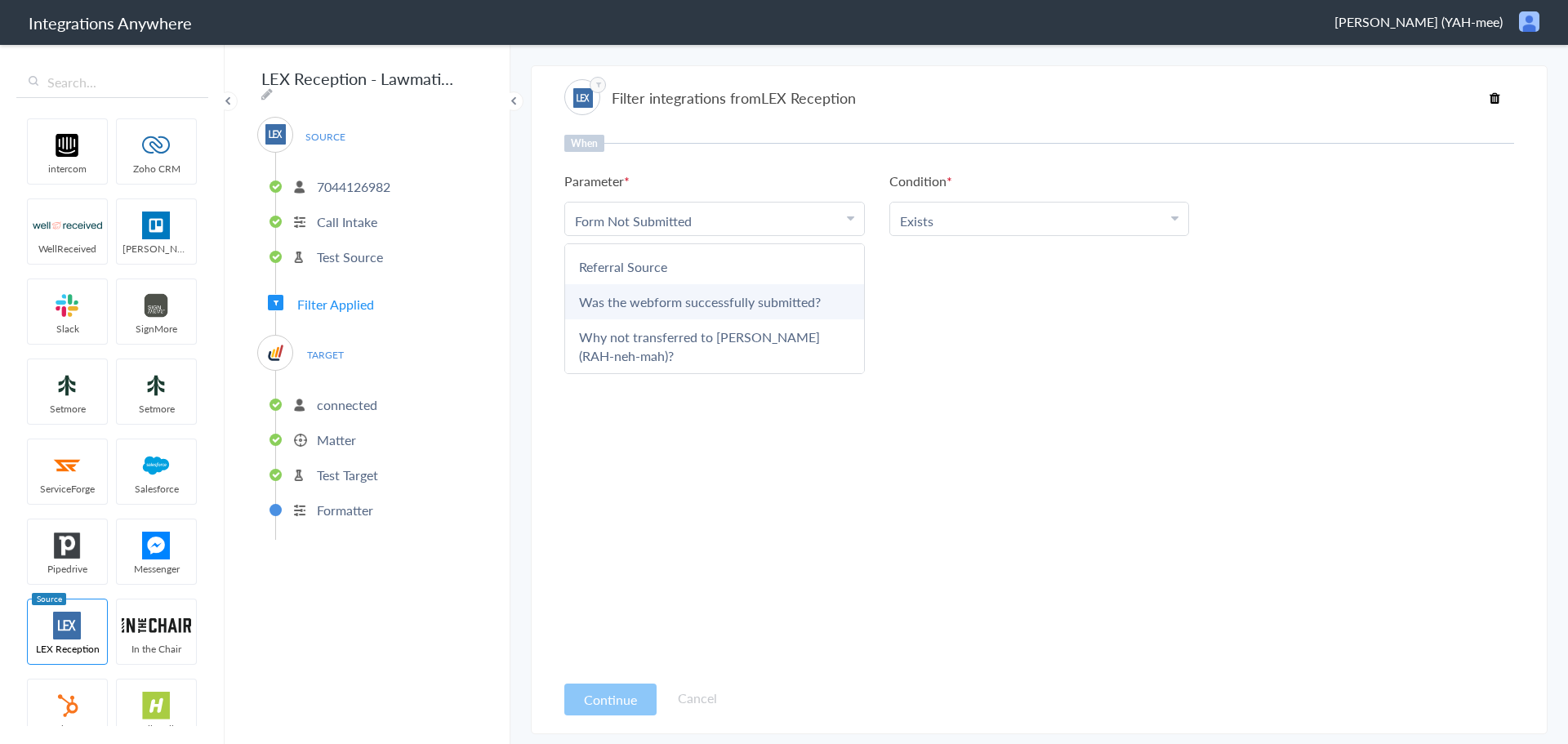
click at [769, 300] on link "Was the webform successfully submitted?" at bounding box center [714, 301] width 299 height 35
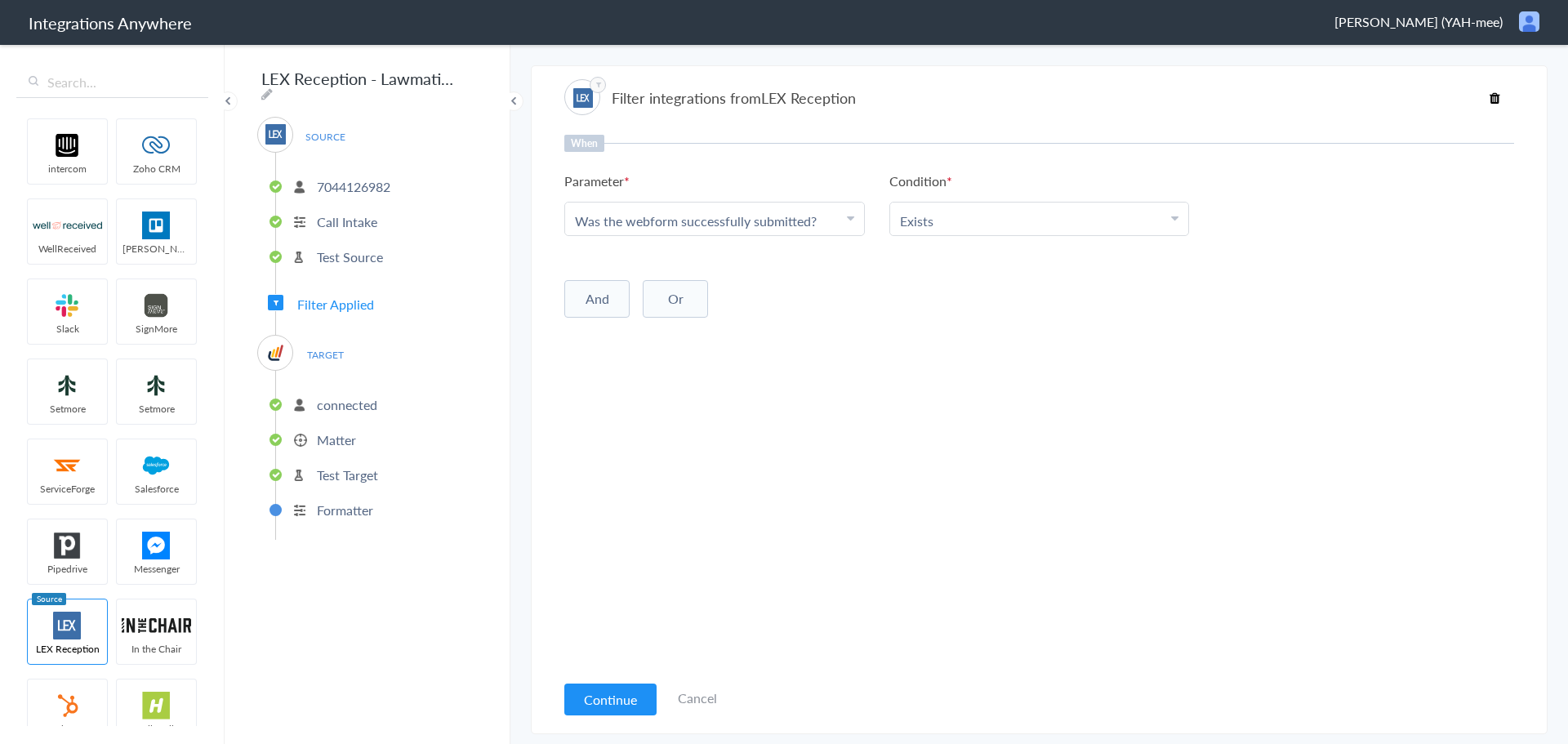
click at [904, 300] on div "And Or Add Filter" at bounding box center [1040, 297] width 950 height 41
click at [961, 221] on li "Exists" at bounding box center [1035, 221] width 272 height 19
click at [956, 303] on link "Contains" at bounding box center [1039, 300] width 299 height 35
click at [1355, 230] on input "text" at bounding box center [1363, 221] width 279 height 19
type input "No"
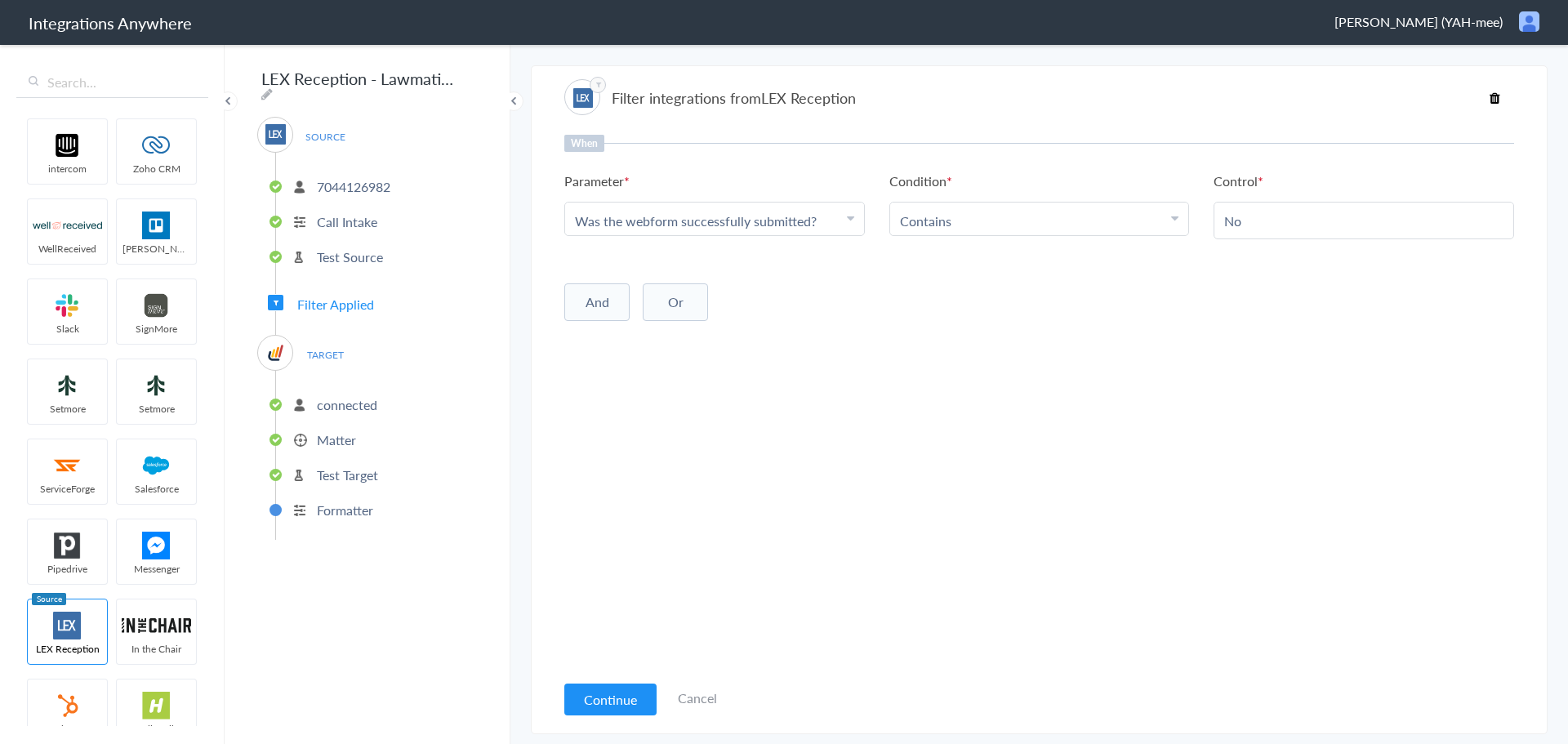
click at [612, 310] on button "And" at bounding box center [597, 302] width 65 height 38
click at [649, 351] on div "Choose Parameter First Name Last Name Email Phone Case Name/Number Date stamp W…" at bounding box center [714, 334] width 300 height 35
click at [649, 339] on span "Choose Parameter" at bounding box center [628, 336] width 106 height 19
click at [658, 390] on input "text" at bounding box center [714, 381] width 299 height 35
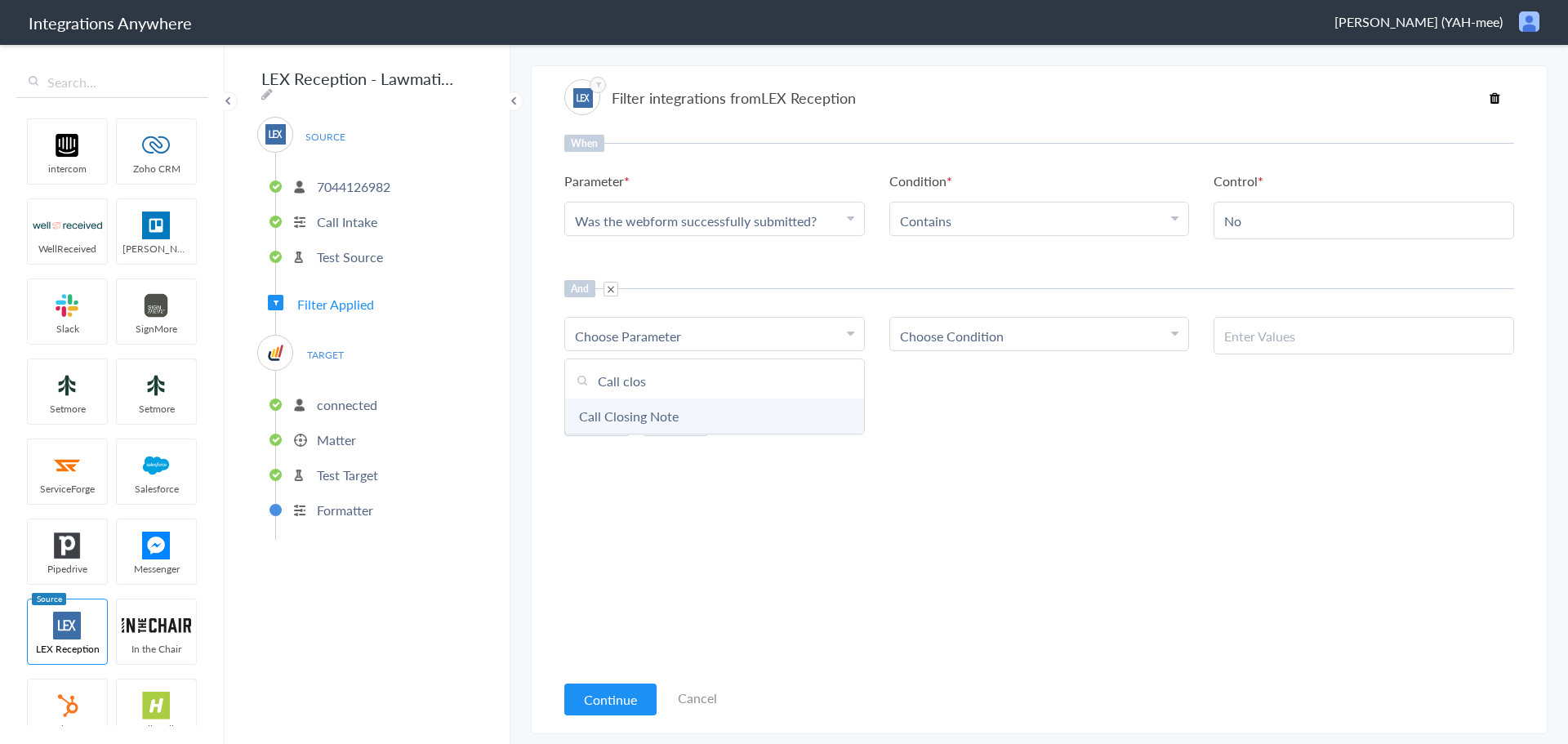
type input "Call clos"
click at [699, 413] on link "Call Closing Note" at bounding box center [714, 416] width 299 height 35
click at [956, 337] on span "Choose Condition" at bounding box center [952, 336] width 104 height 19
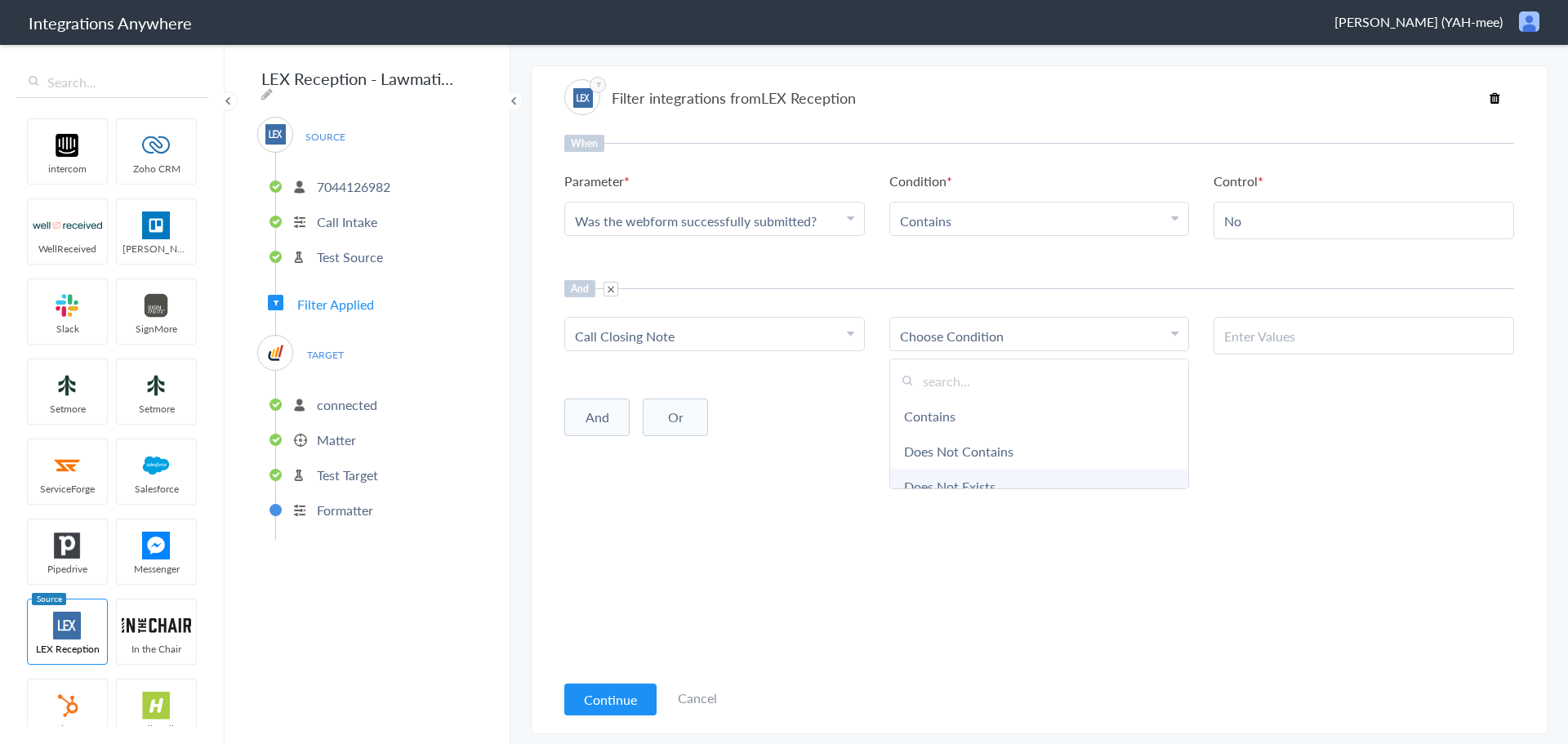
click at [959, 480] on link "Does Not Exists" at bounding box center [1039, 486] width 299 height 35
click at [598, 700] on button "Continue" at bounding box center [611, 699] width 92 height 32
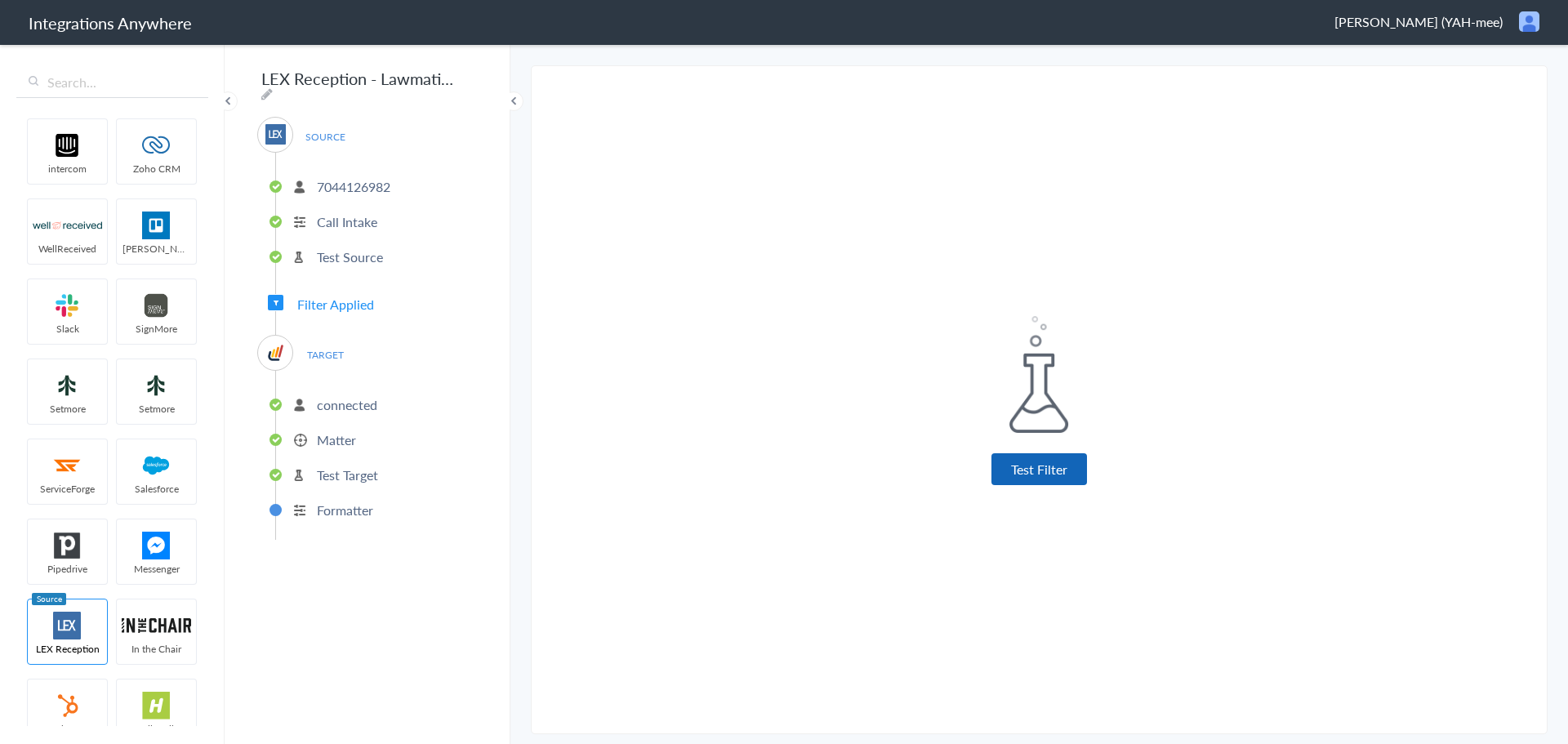
click at [1030, 466] on button "Test Filter" at bounding box center [1040, 469] width 95 height 32
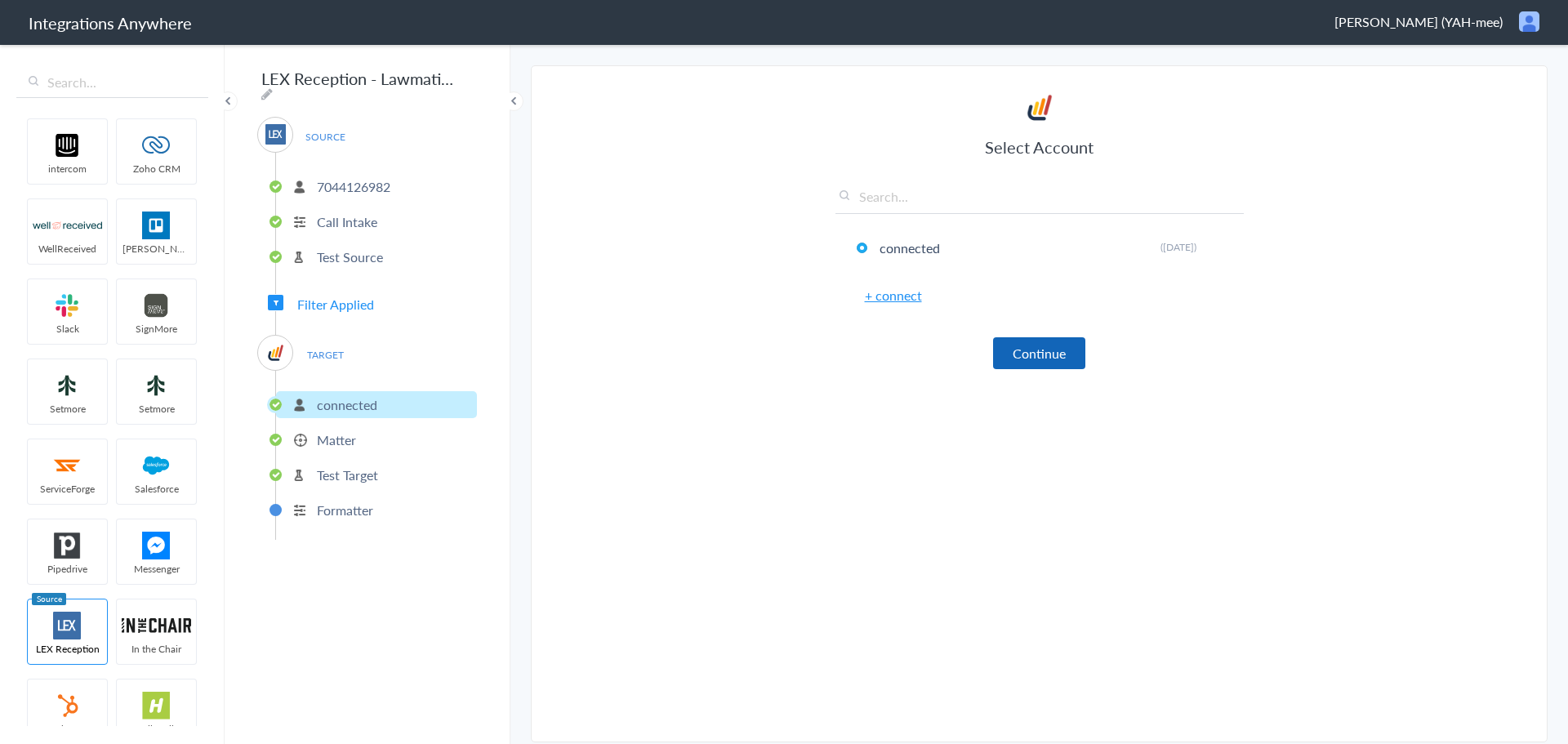
click at [1017, 352] on button "Continue" at bounding box center [1040, 353] width 92 height 32
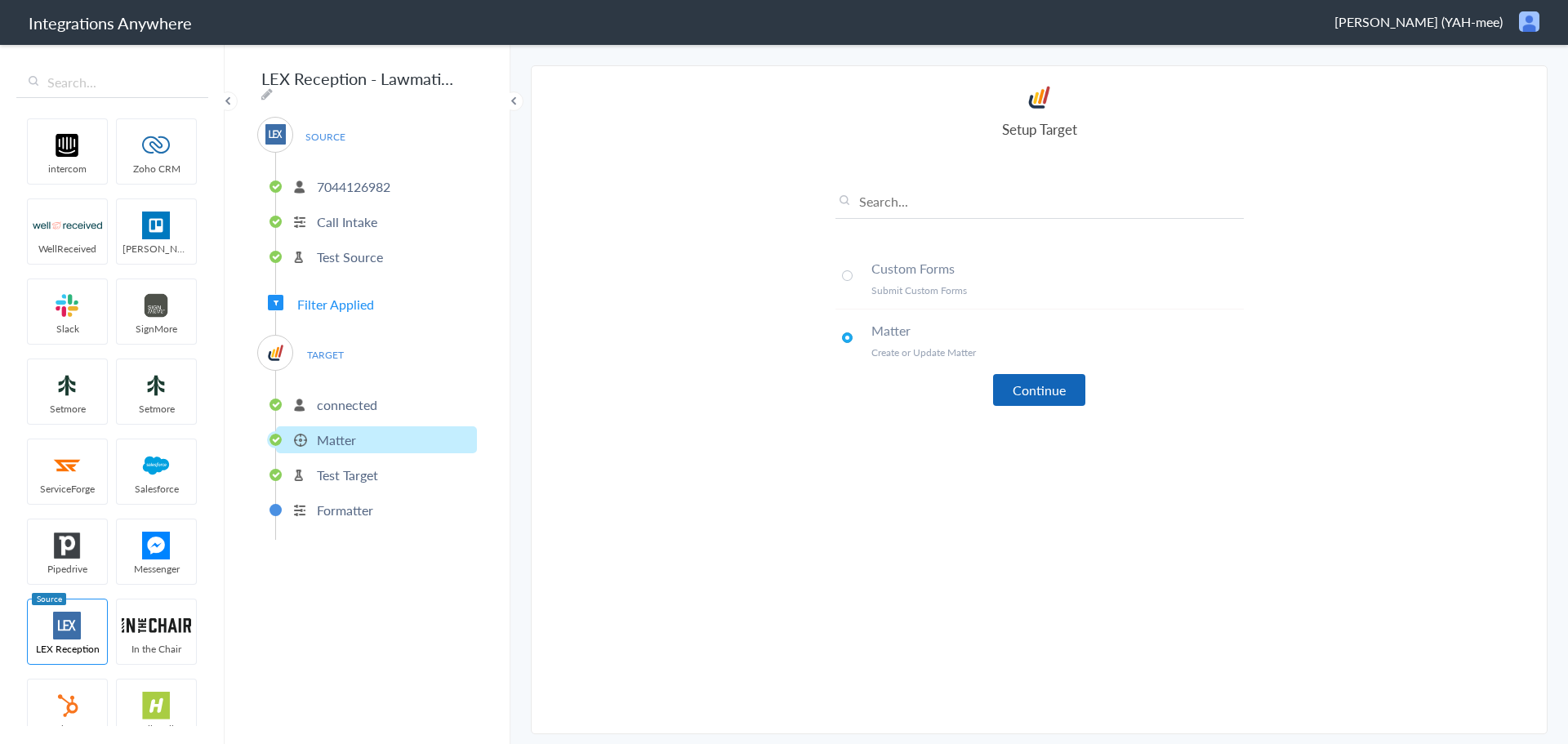
click at [1046, 401] on button "Continue" at bounding box center [1040, 389] width 92 height 32
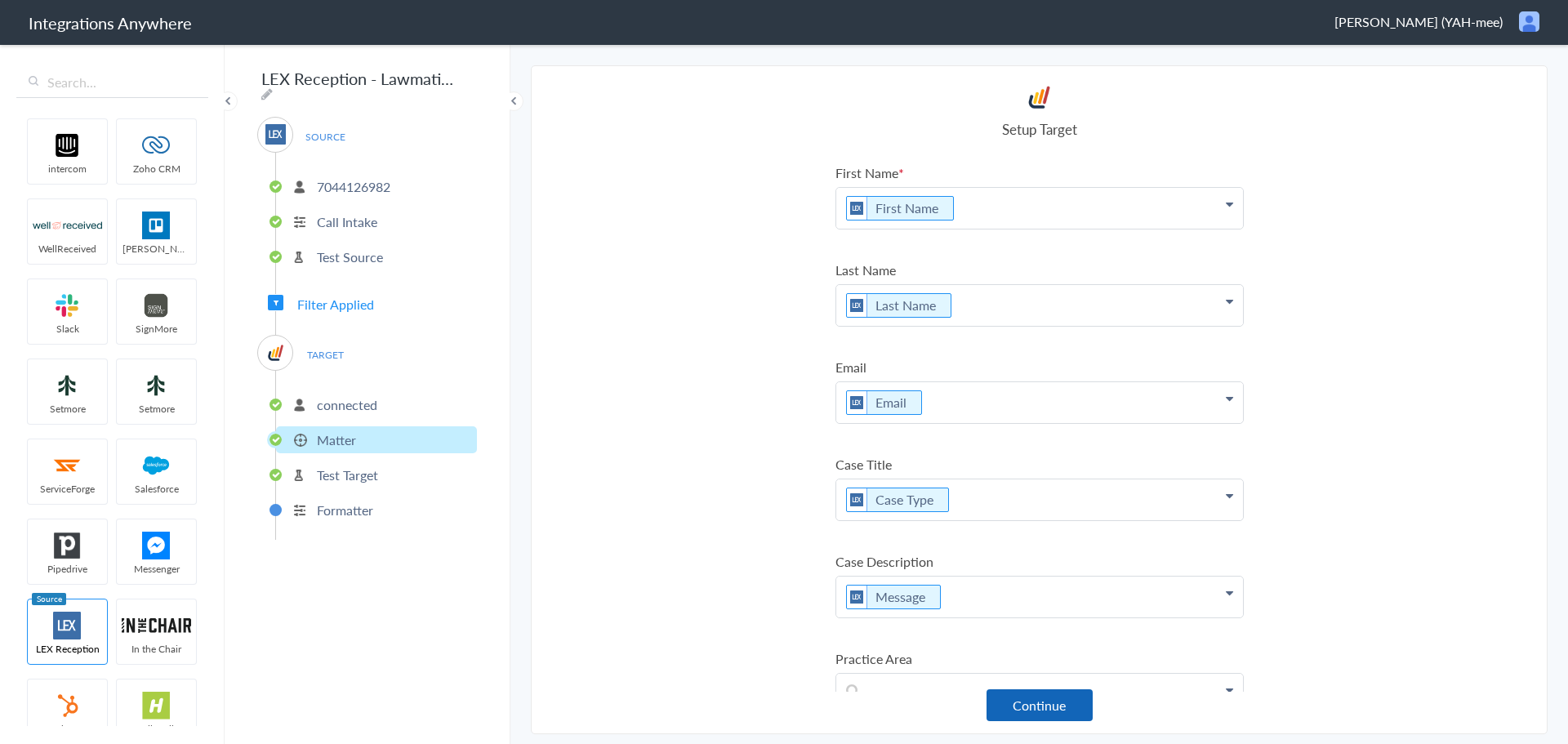
click at [1026, 696] on button "Continue" at bounding box center [1040, 704] width 106 height 32
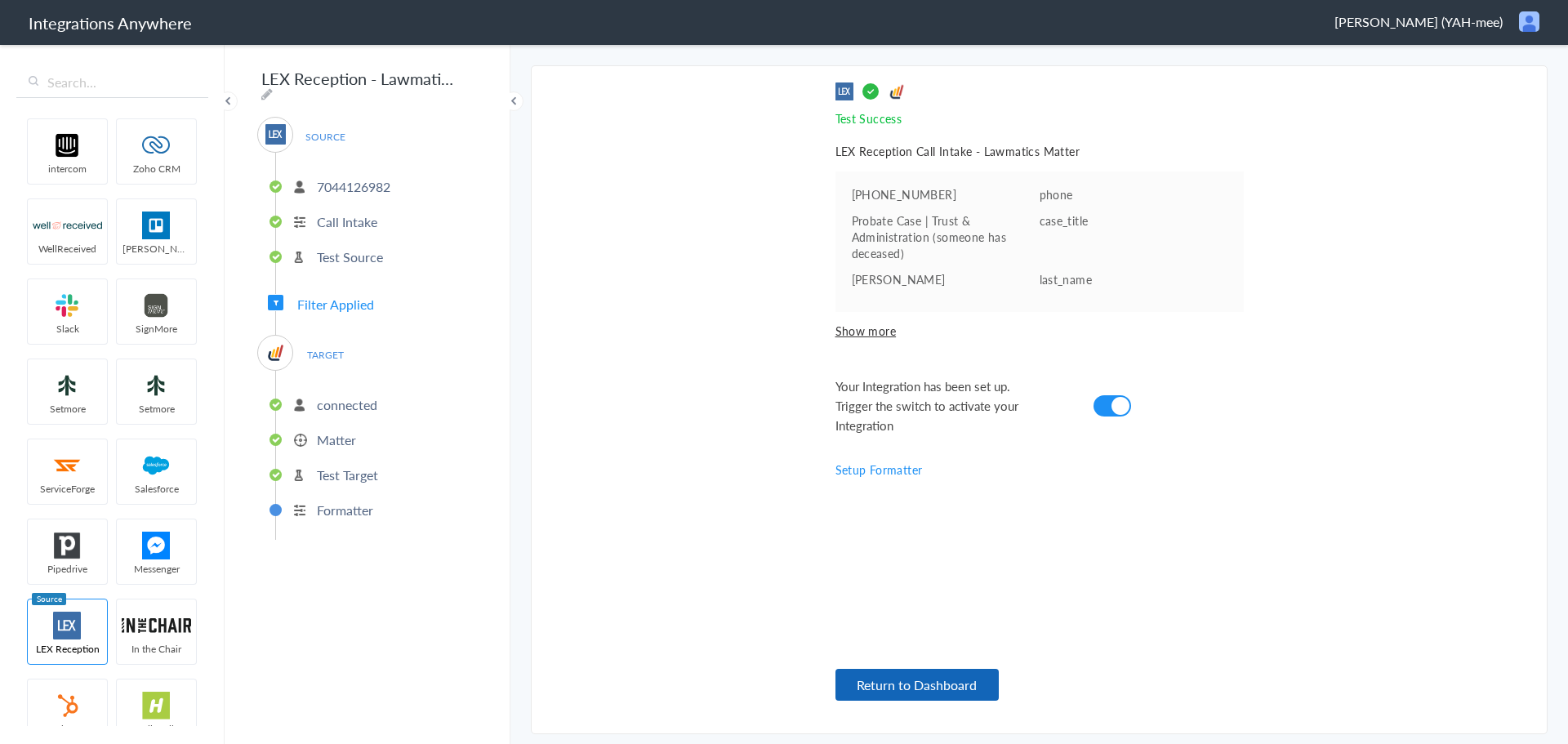
click at [923, 689] on button "Return to Dashboard" at bounding box center [917, 685] width 163 height 32
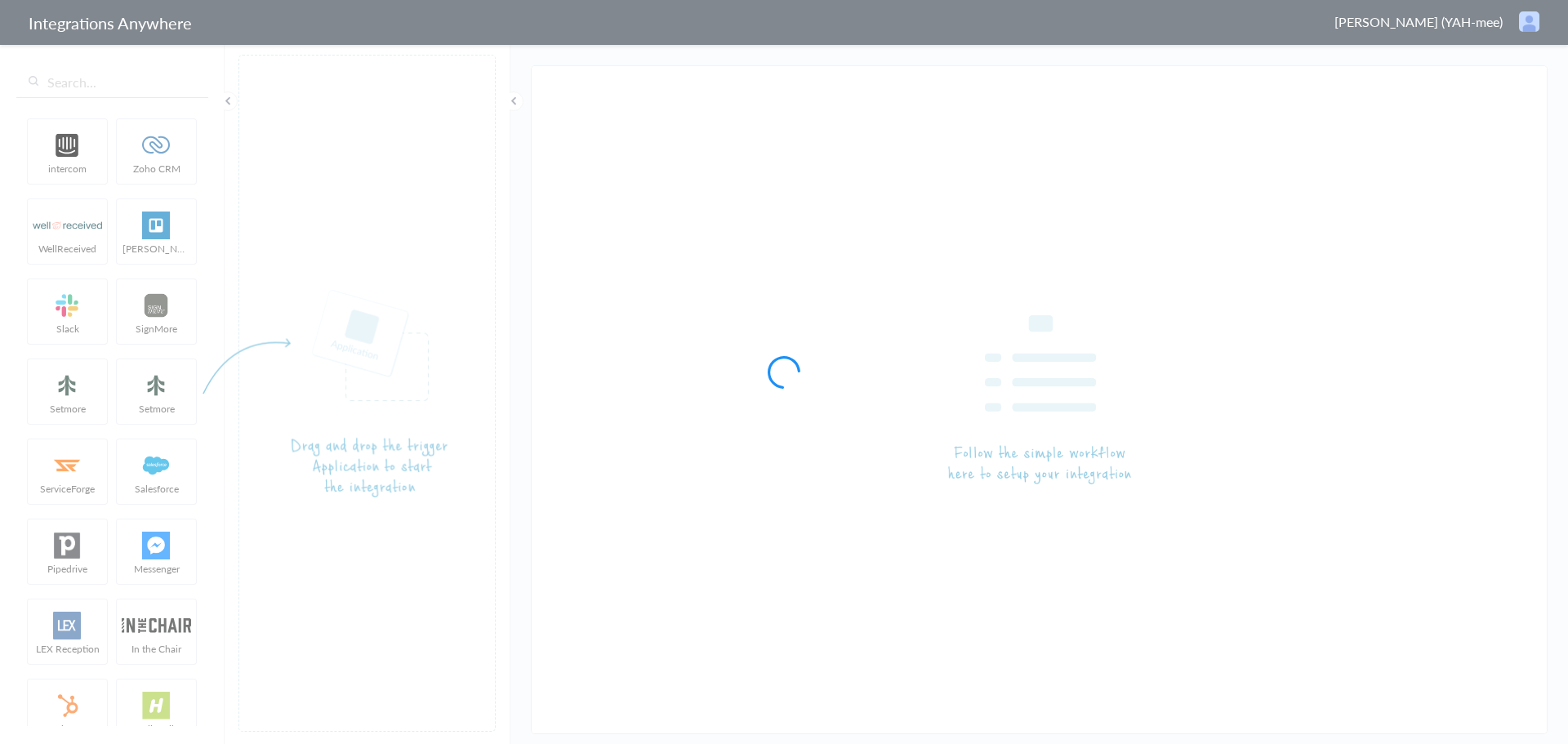
type input "LEX Reception - Lawmatics"
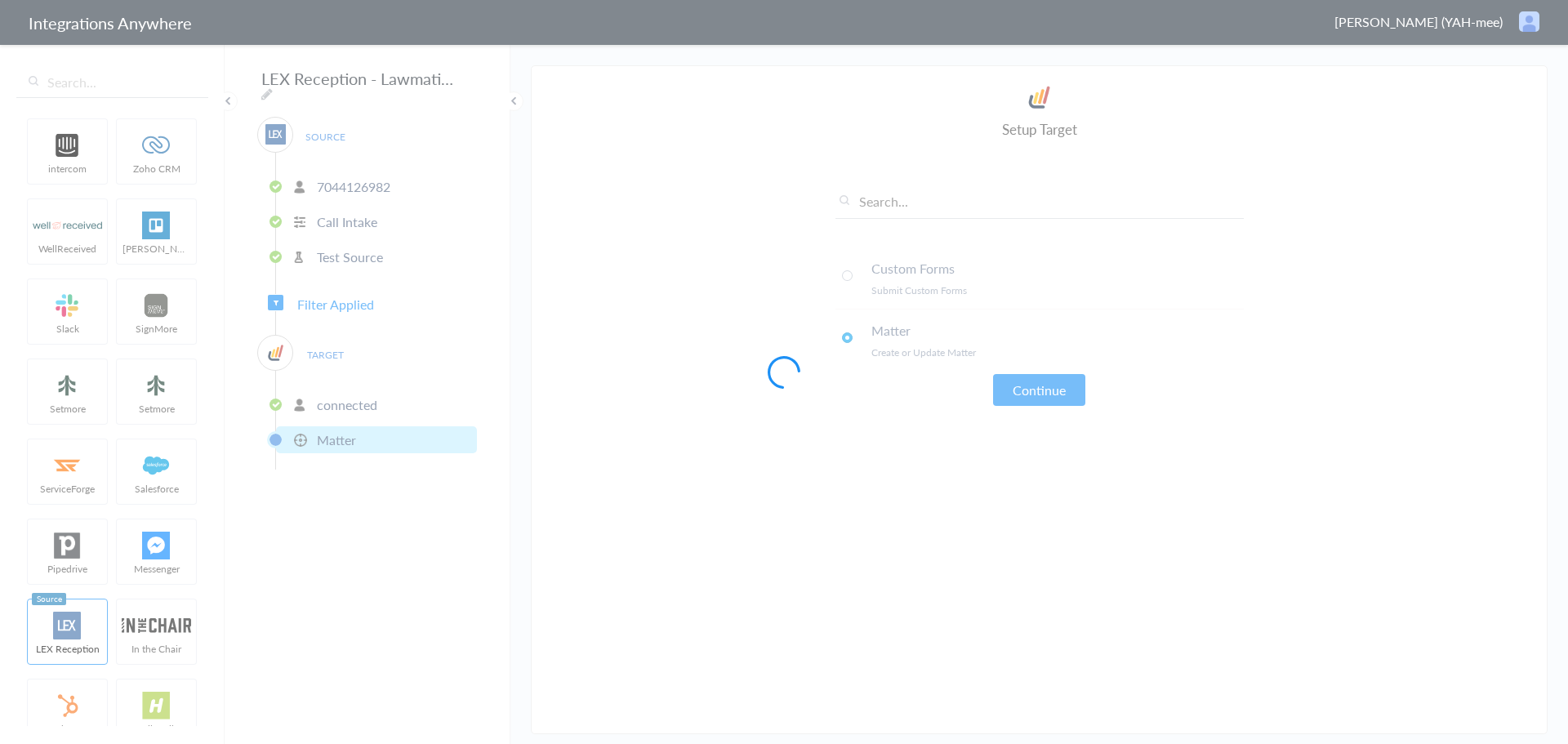
click at [355, 296] on div at bounding box center [784, 372] width 1568 height 744
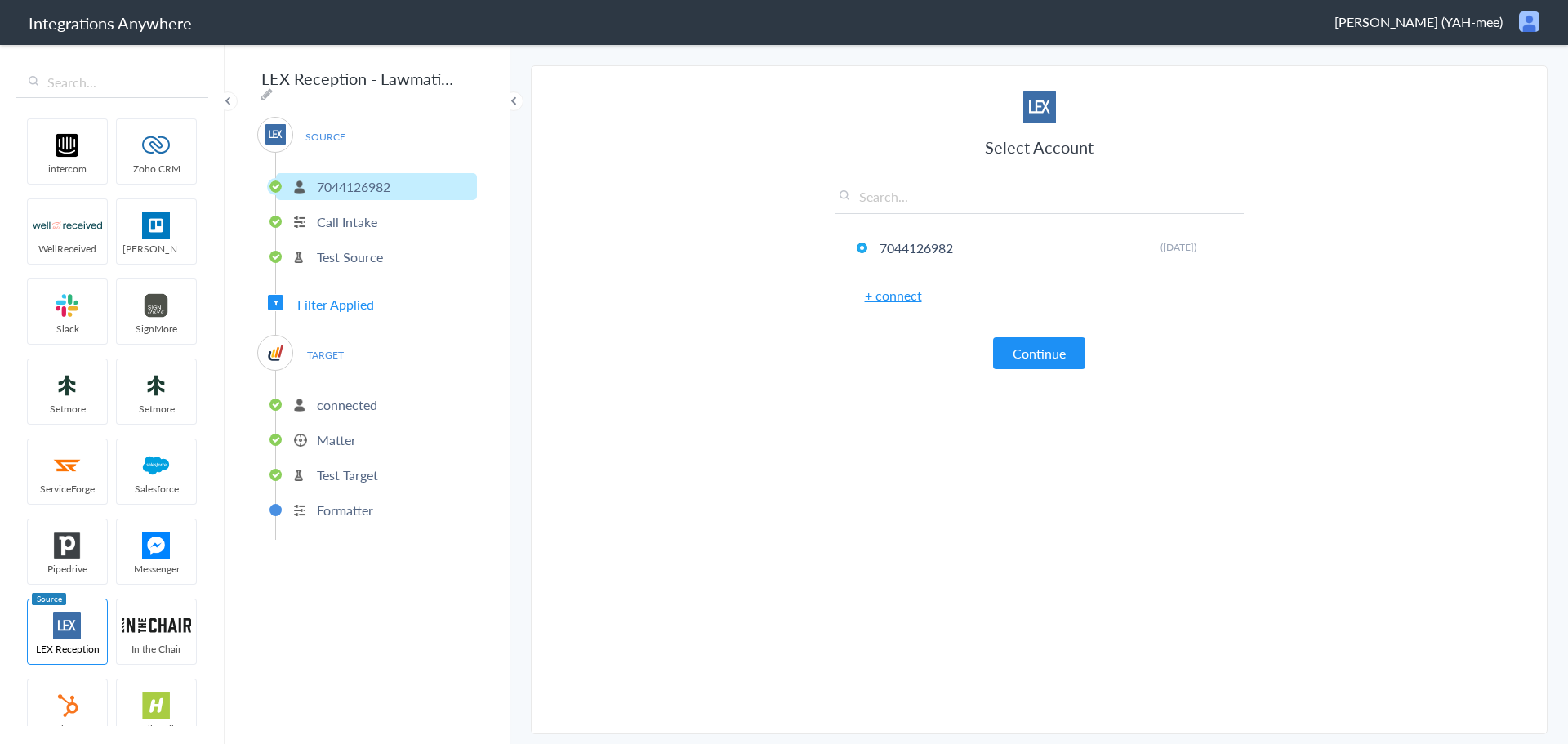
click at [355, 296] on span "Filter Applied" at bounding box center [335, 304] width 77 height 19
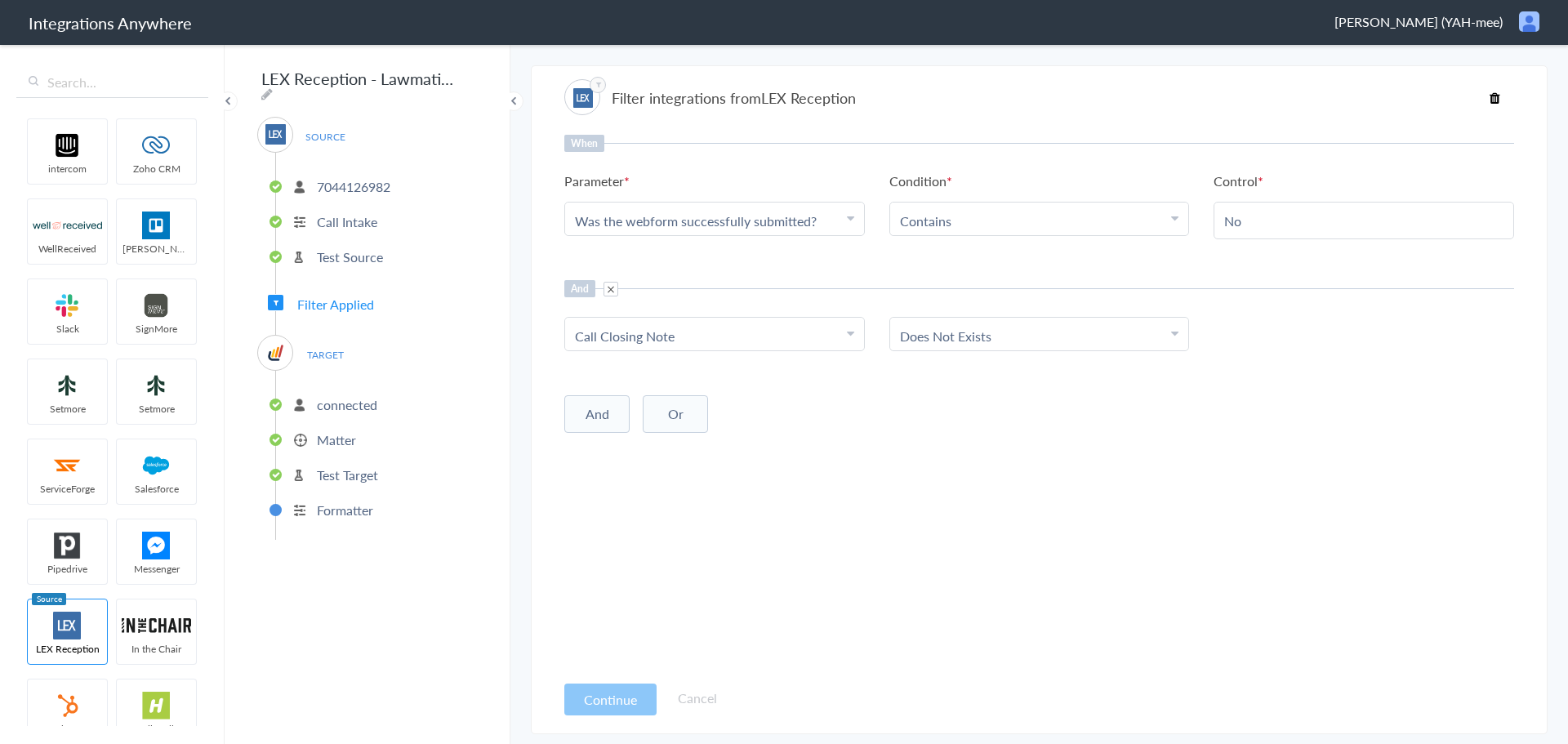
click at [824, 221] on submitted\? "Was the webform successfully submitted?" at bounding box center [711, 221] width 272 height 19
drag, startPoint x: 713, startPoint y: 310, endPoint x: 742, endPoint y: 305, distance: 29.4
click at [713, 311] on link "Form Not Submitted" at bounding box center [714, 305] width 299 height 35
click at [612, 291] on span at bounding box center [611, 289] width 15 height 15
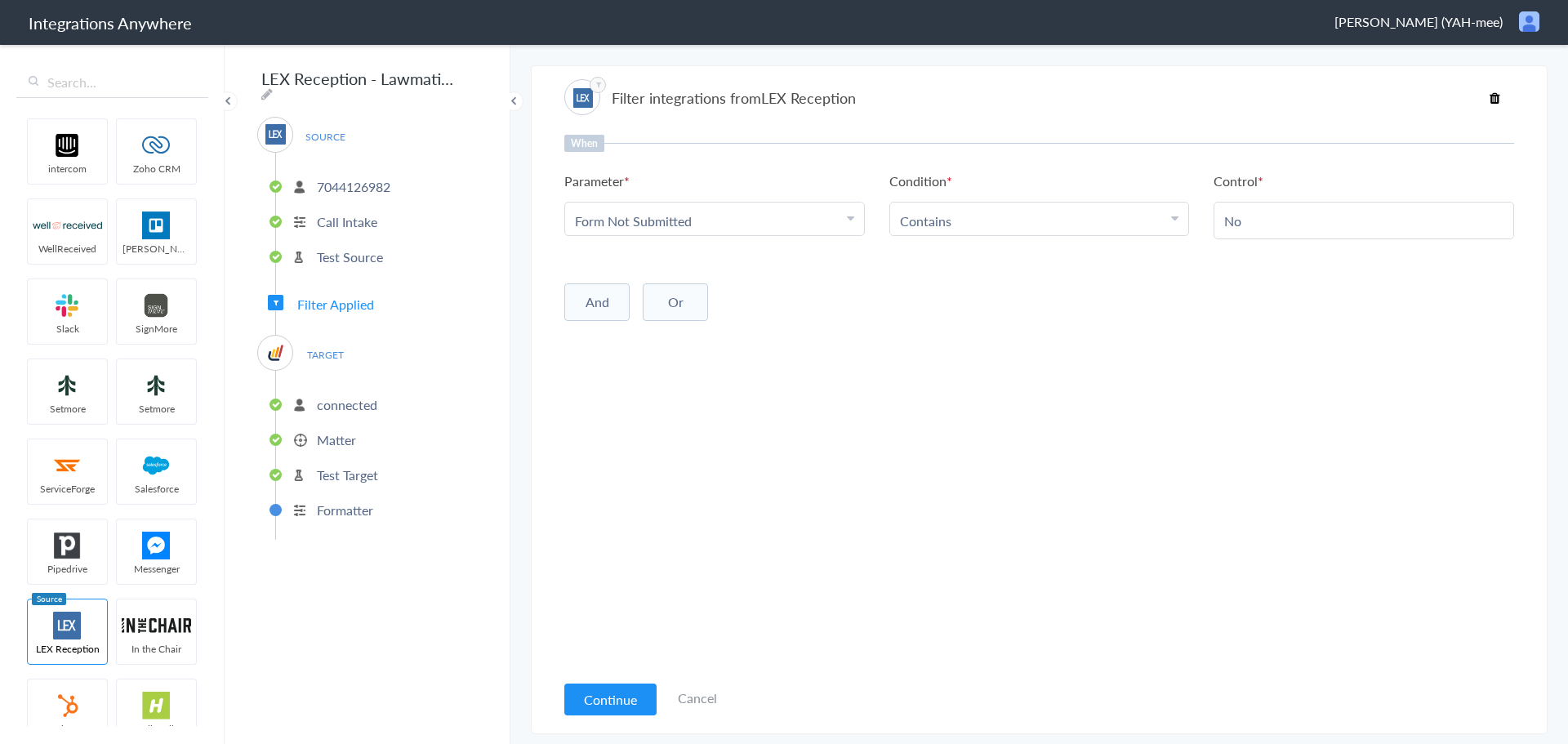
click at [1045, 215] on li "Contains" at bounding box center [1035, 221] width 272 height 19
click at [1016, 245] on link "Does Not Contains" at bounding box center [1039, 250] width 299 height 35
click at [1086, 220] on li "Does Not Contains" at bounding box center [1035, 221] width 272 height 19
click at [948, 309] on link "Contains" at bounding box center [1039, 300] width 299 height 35
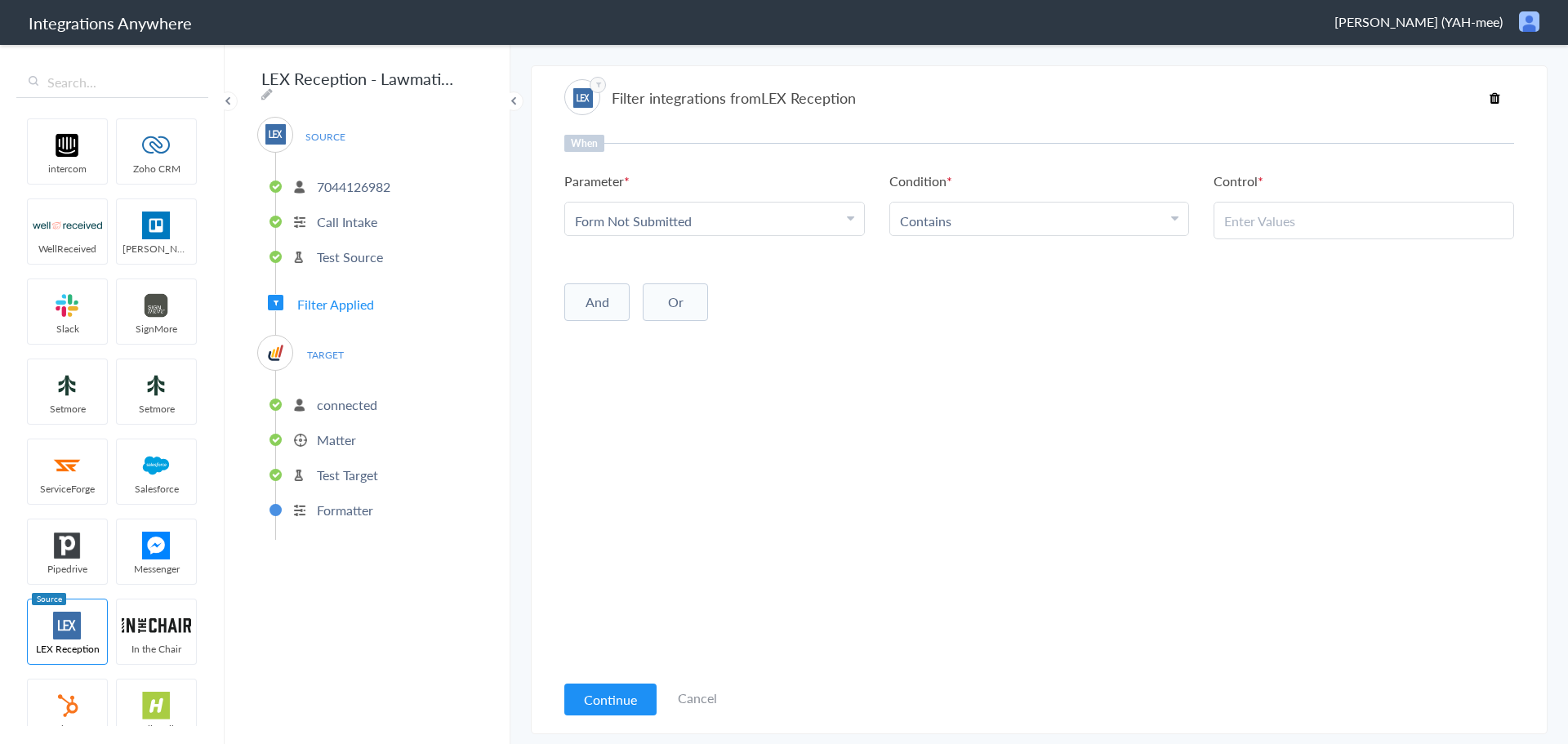
click at [1088, 418] on div "When Parameter Choose Parameter Form Not Submitted First Name Last Name Email P…" at bounding box center [1040, 403] width 950 height 537
click at [621, 712] on button "Continue" at bounding box center [611, 699] width 92 height 32
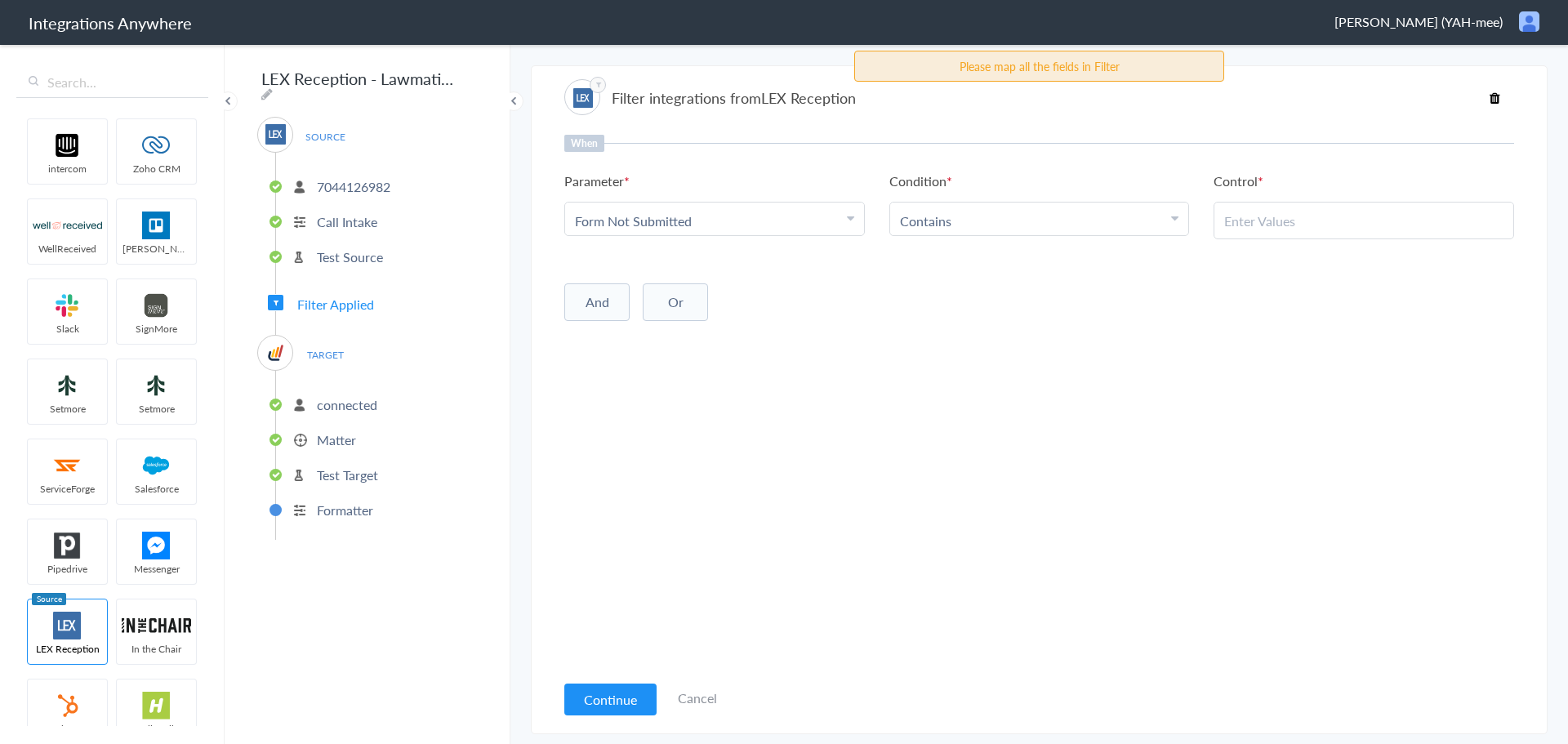
click at [1296, 212] on input "text" at bounding box center [1363, 221] width 279 height 19
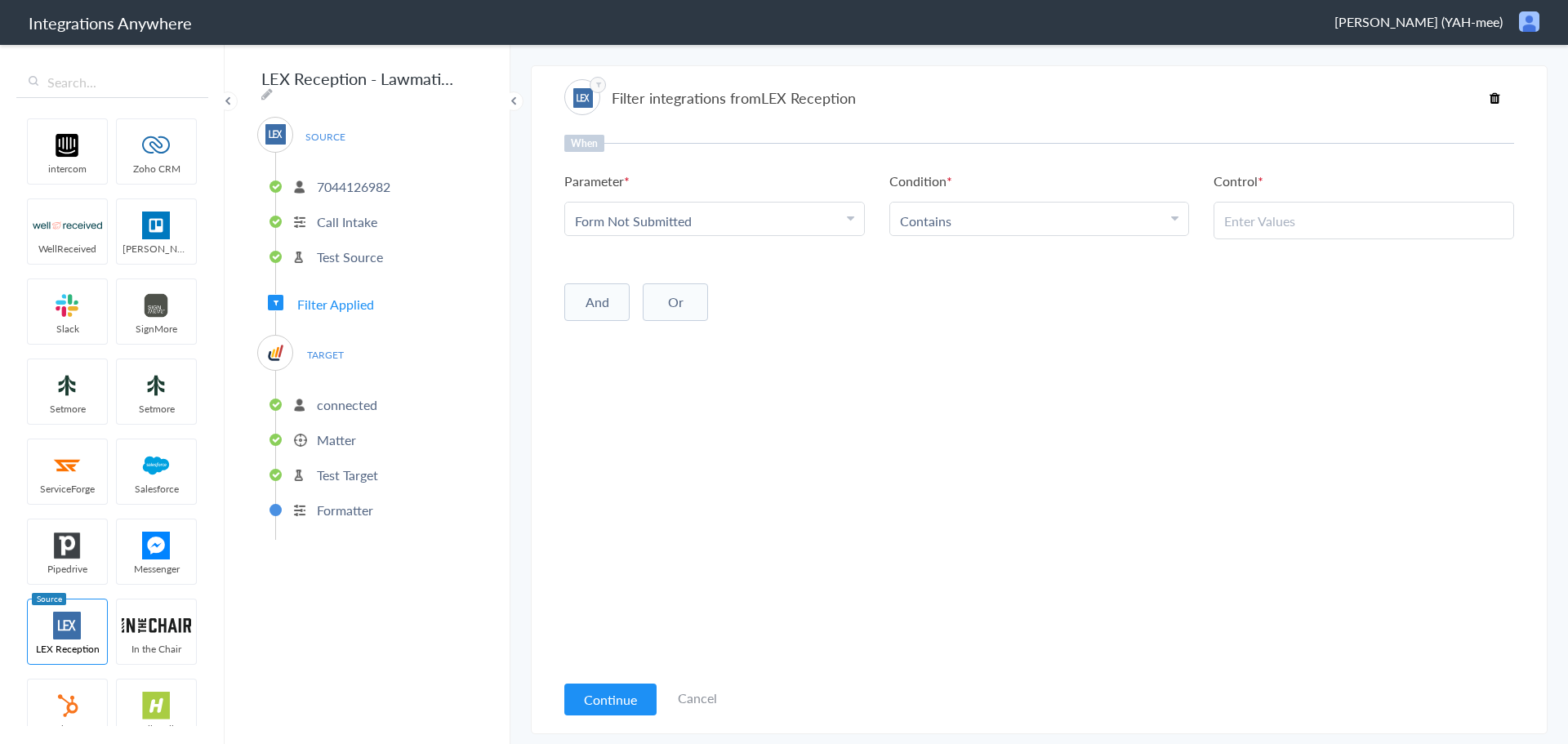
click at [1496, 98] on icon at bounding box center [1495, 98] width 11 height 13
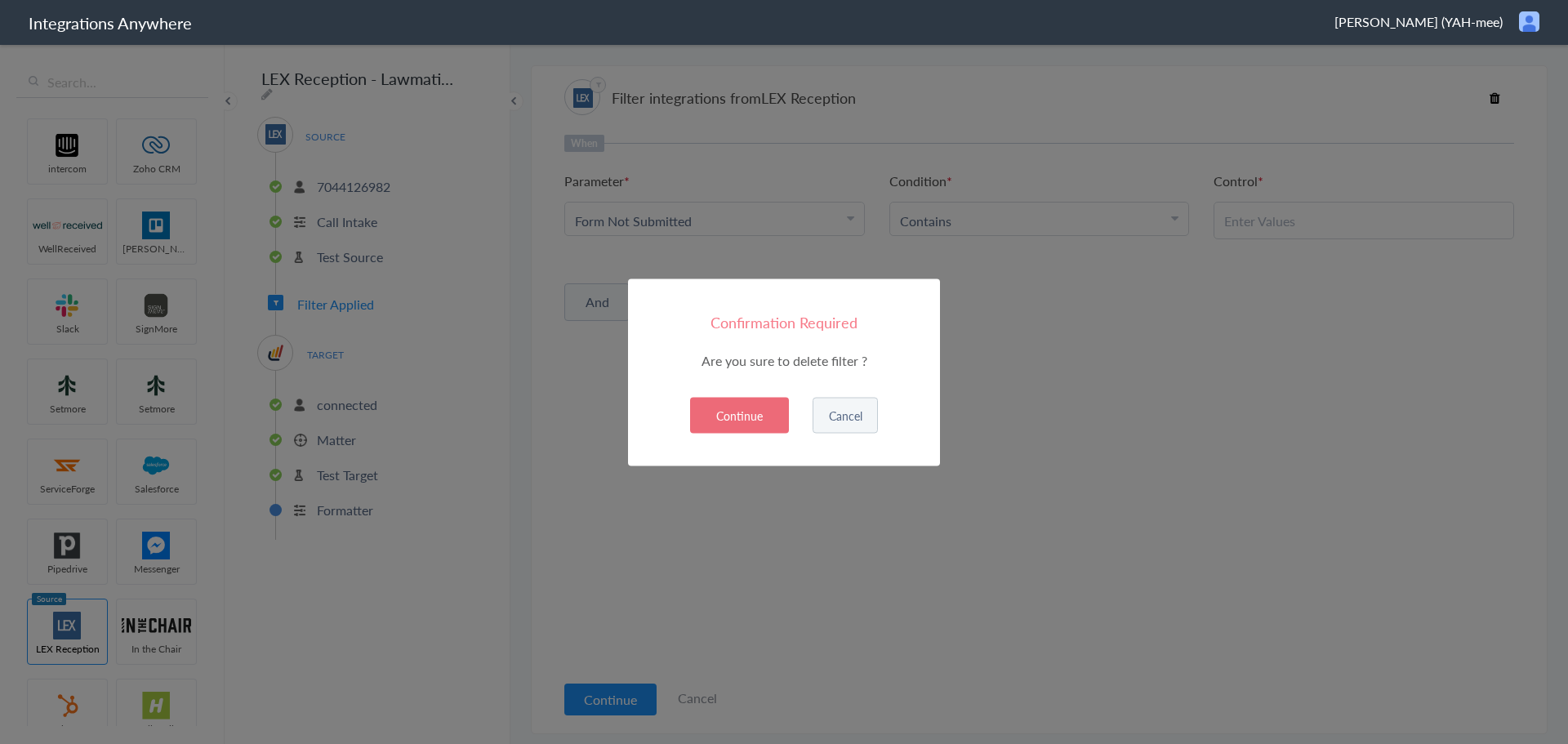
click at [747, 407] on button "Continue" at bounding box center [739, 415] width 99 height 36
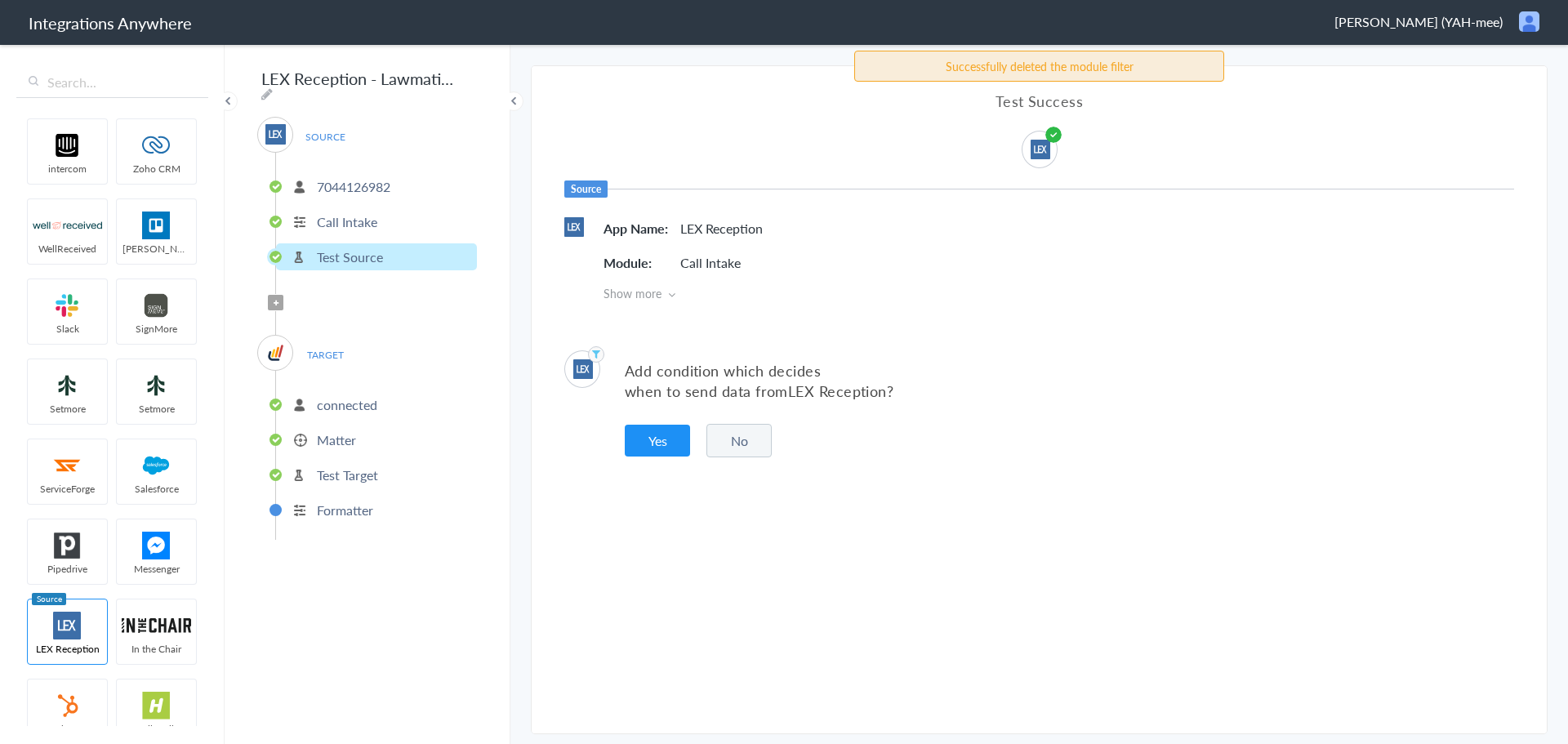
click at [388, 249] on li "Test Source" at bounding box center [376, 257] width 201 height 27
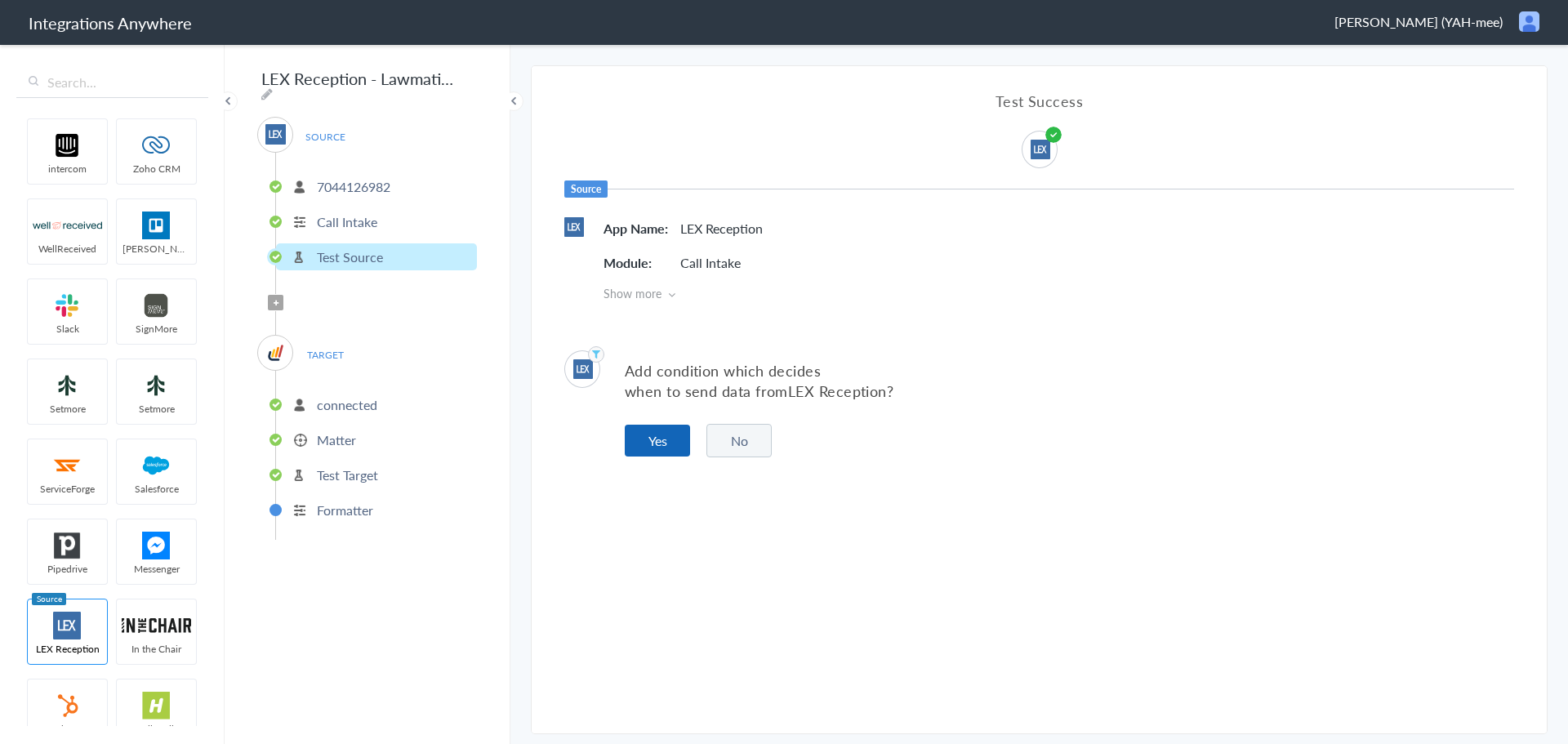
click at [663, 440] on button "Yes" at bounding box center [657, 440] width 65 height 32
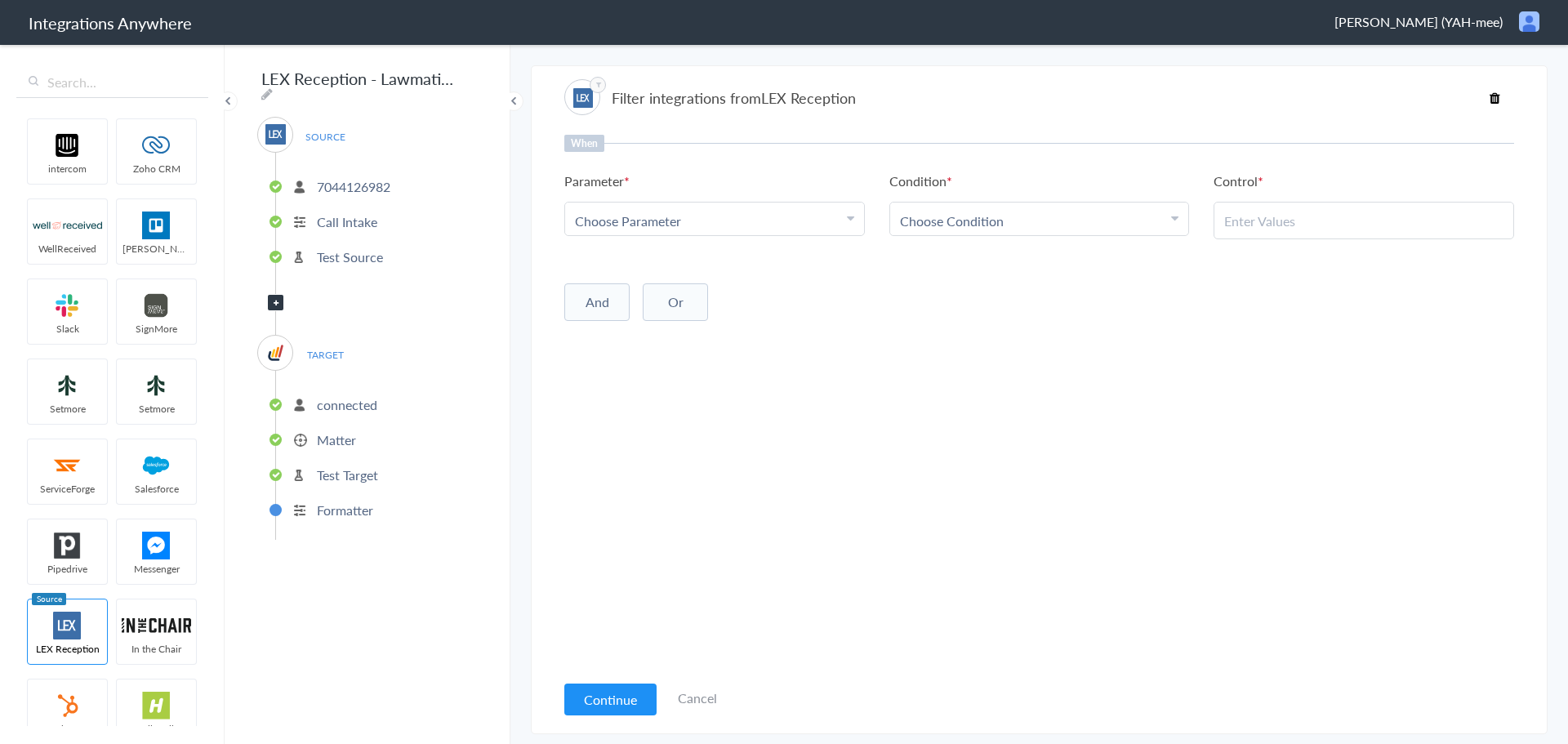
click at [835, 218] on div "Choose Parameter" at bounding box center [714, 221] width 279 height 19
click at [734, 300] on link "Form Not Submitted" at bounding box center [714, 298] width 299 height 35
click at [1004, 220] on div "Choose Condition" at bounding box center [1039, 221] width 279 height 19
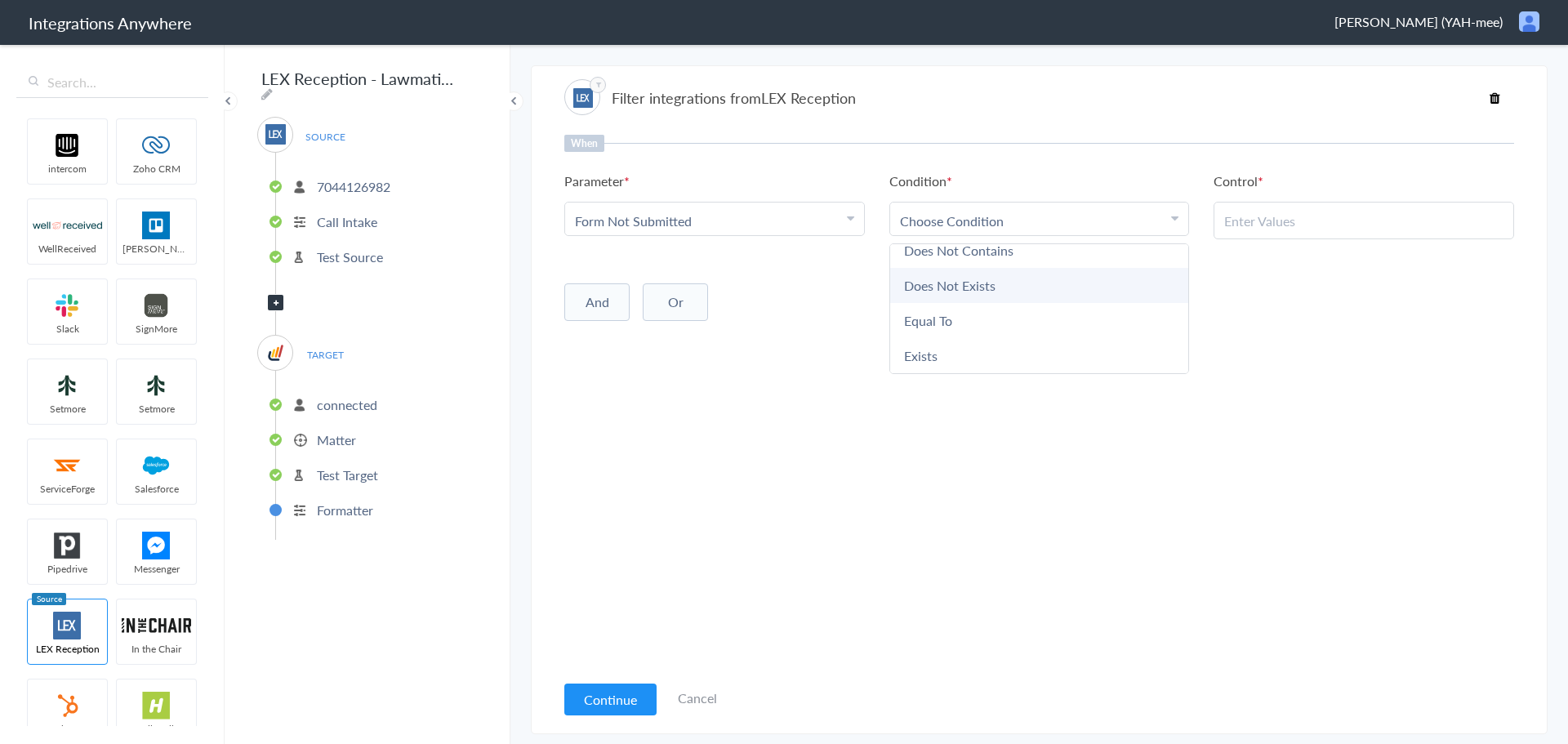
click at [1014, 289] on link "Does Not Exists" at bounding box center [1039, 285] width 299 height 35
click at [1150, 224] on li "Does Not Exists" at bounding box center [1035, 221] width 272 height 19
click at [1082, 356] on link "Exists" at bounding box center [1039, 356] width 299 height 35
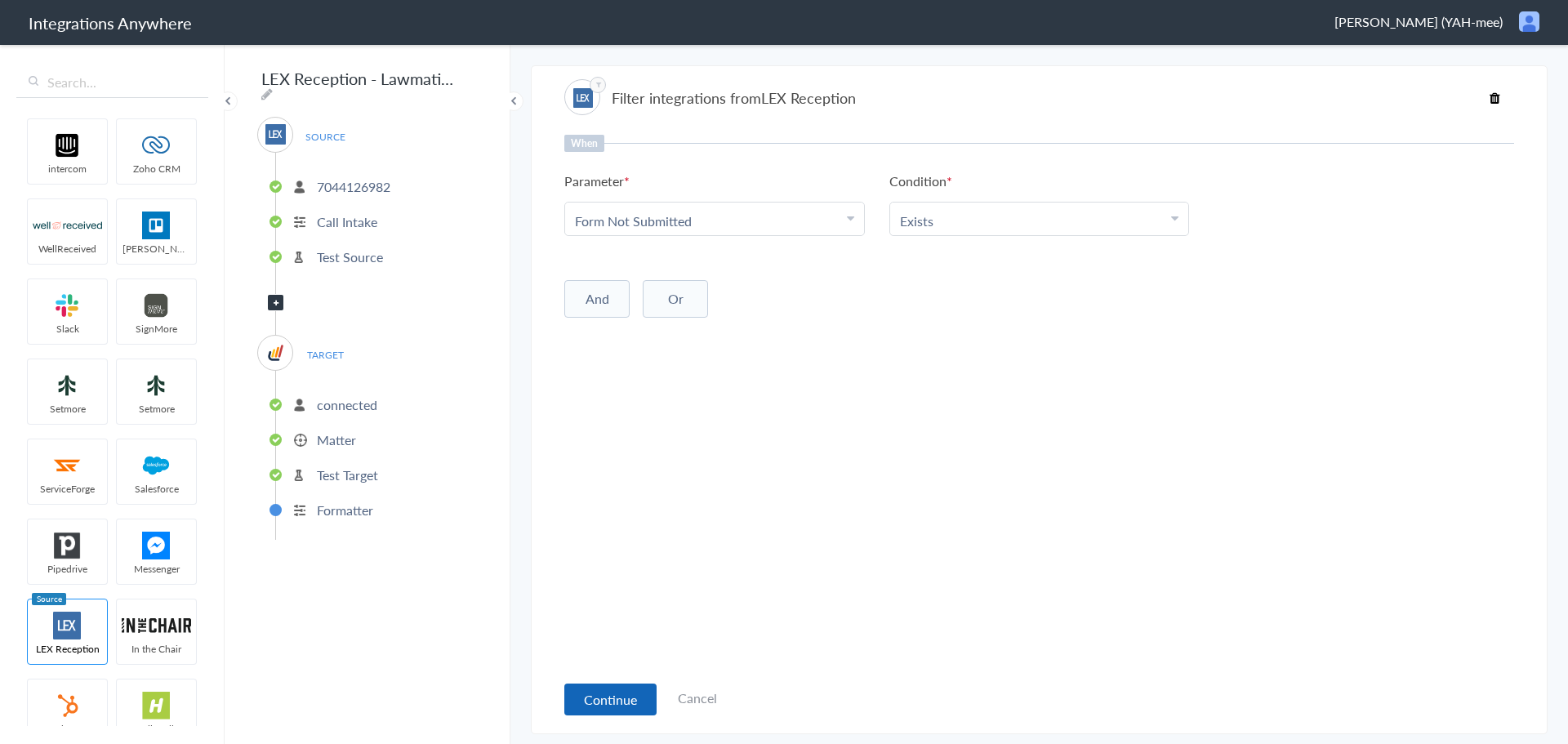
click at [595, 703] on button "Continue" at bounding box center [611, 699] width 92 height 32
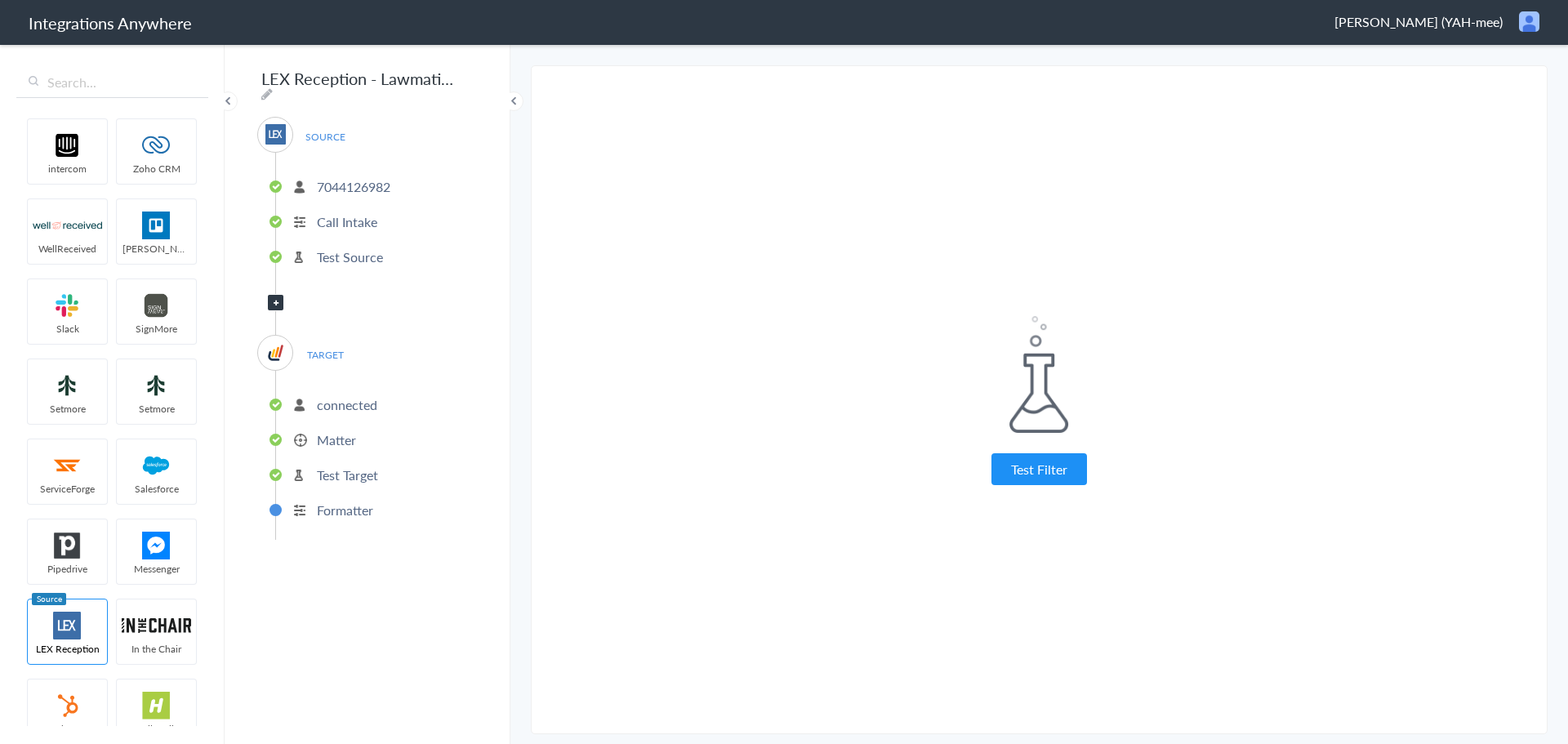
click at [1059, 467] on button "Test Filter" at bounding box center [1040, 469] width 95 height 32
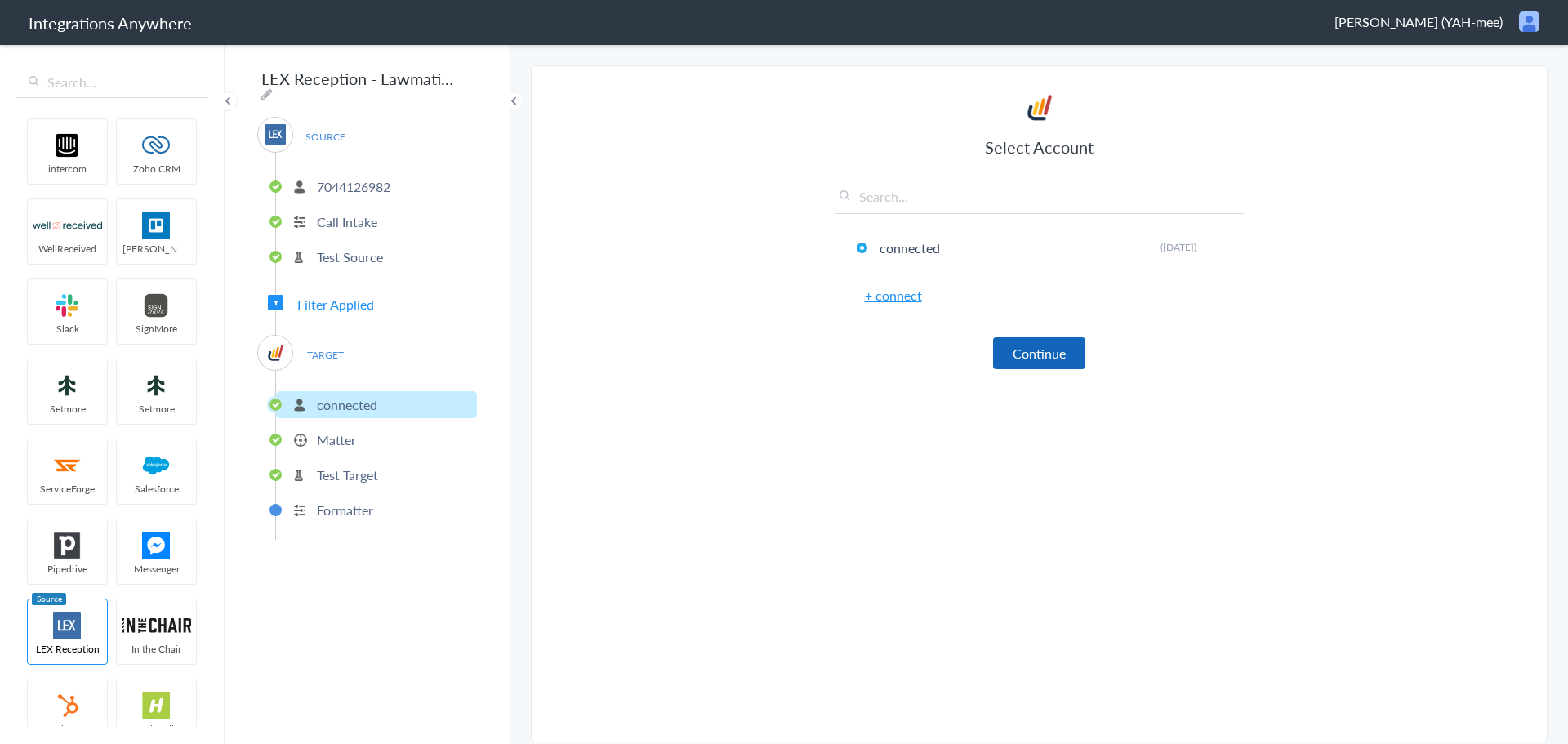
click at [1084, 347] on button "Continue" at bounding box center [1040, 353] width 92 height 32
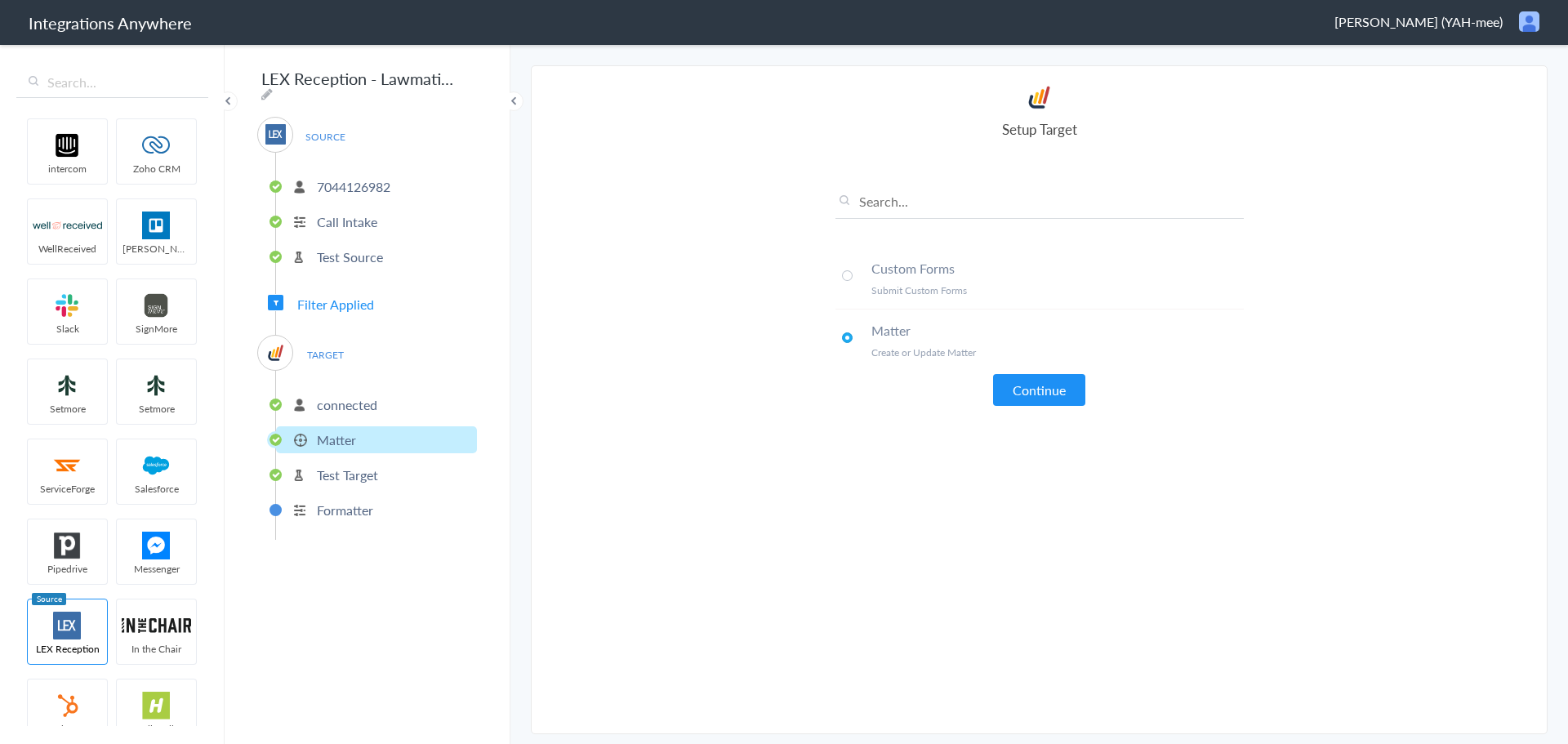
drag, startPoint x: 1055, startPoint y: 391, endPoint x: 1054, endPoint y: 374, distance: 17.0
click at [1054, 374] on button "Continue" at bounding box center [1040, 389] width 92 height 32
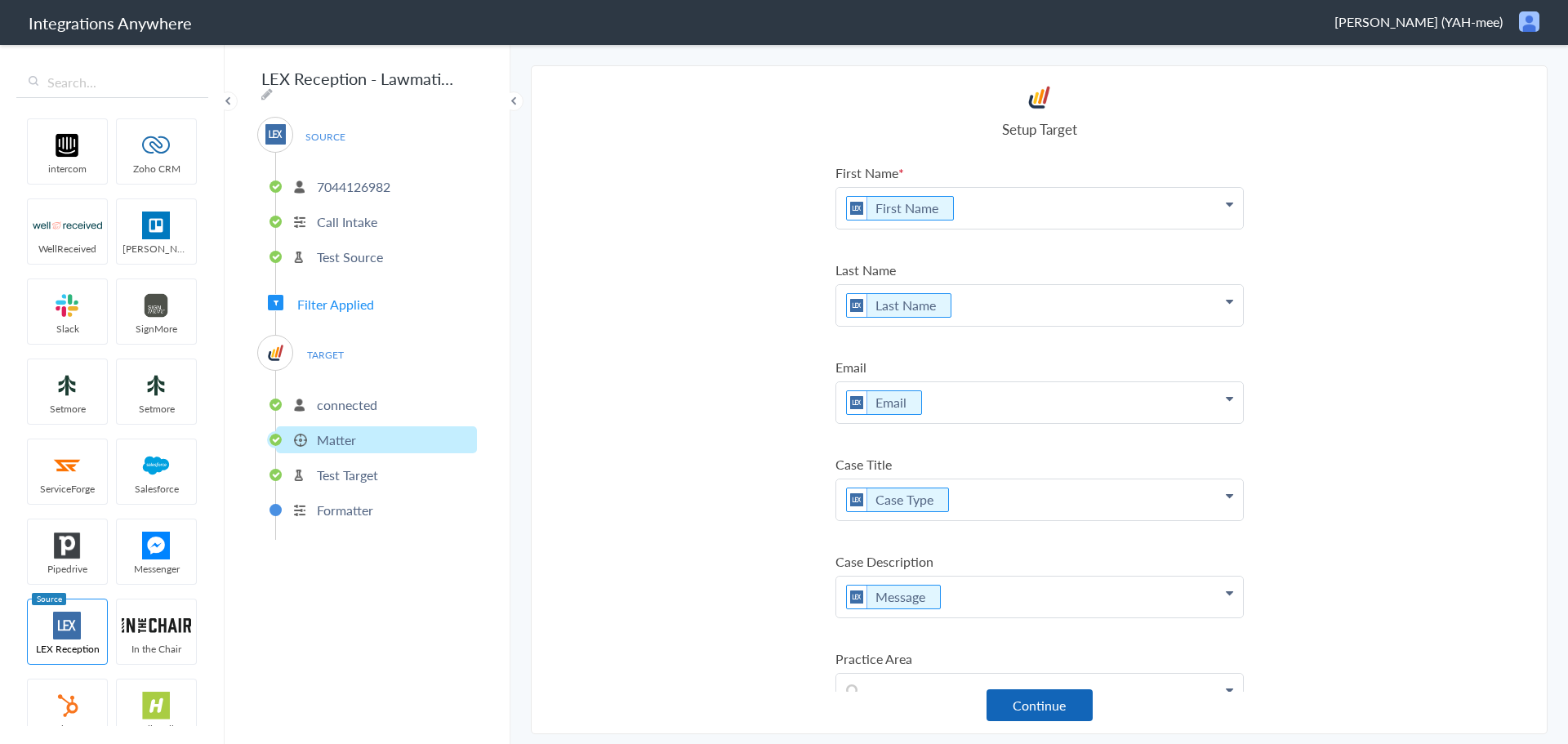
click at [1034, 713] on button "Continue" at bounding box center [1040, 704] width 106 height 32
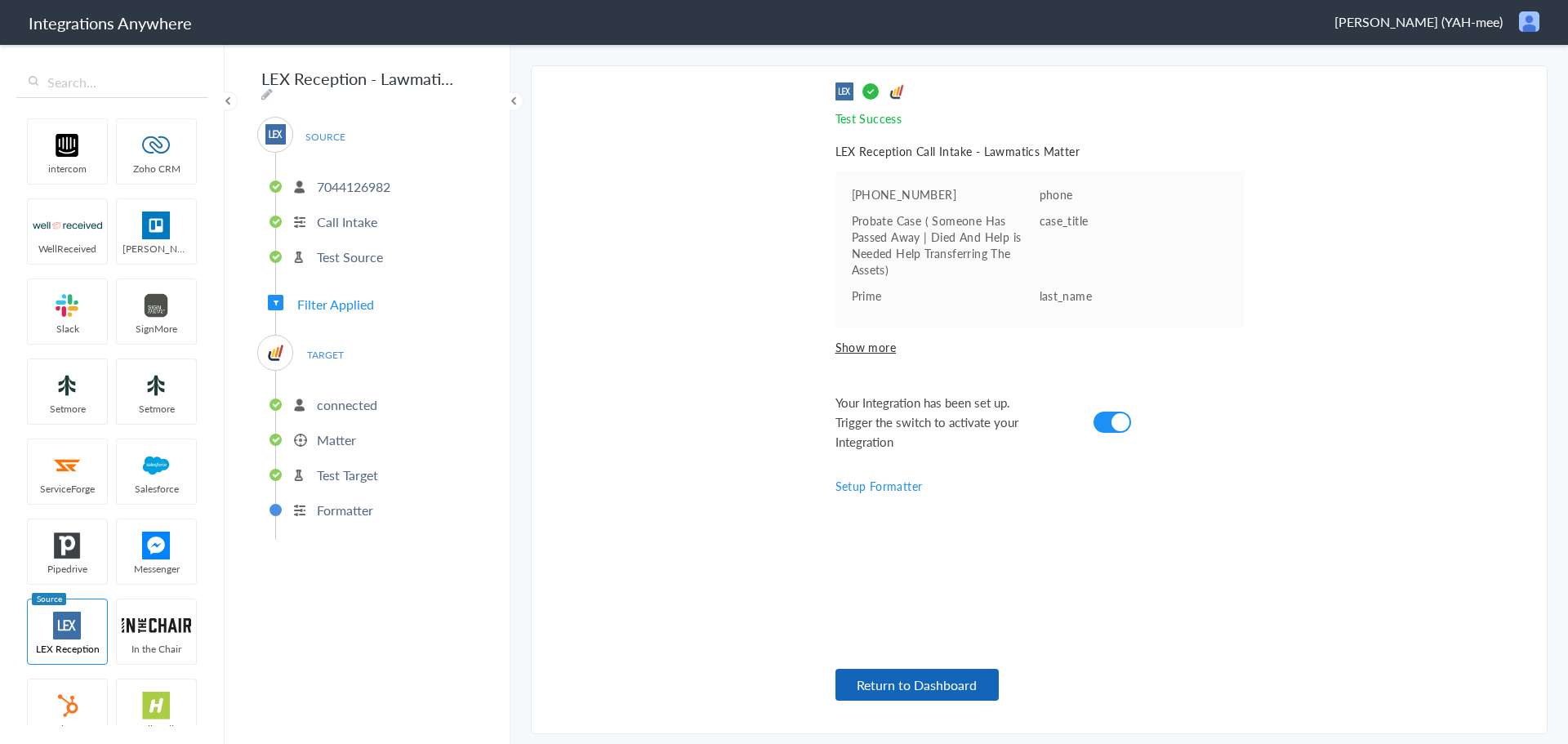
click at [926, 691] on button "Return to Dashboard" at bounding box center [917, 685] width 163 height 32
